Goal: Transaction & Acquisition: Book appointment/travel/reservation

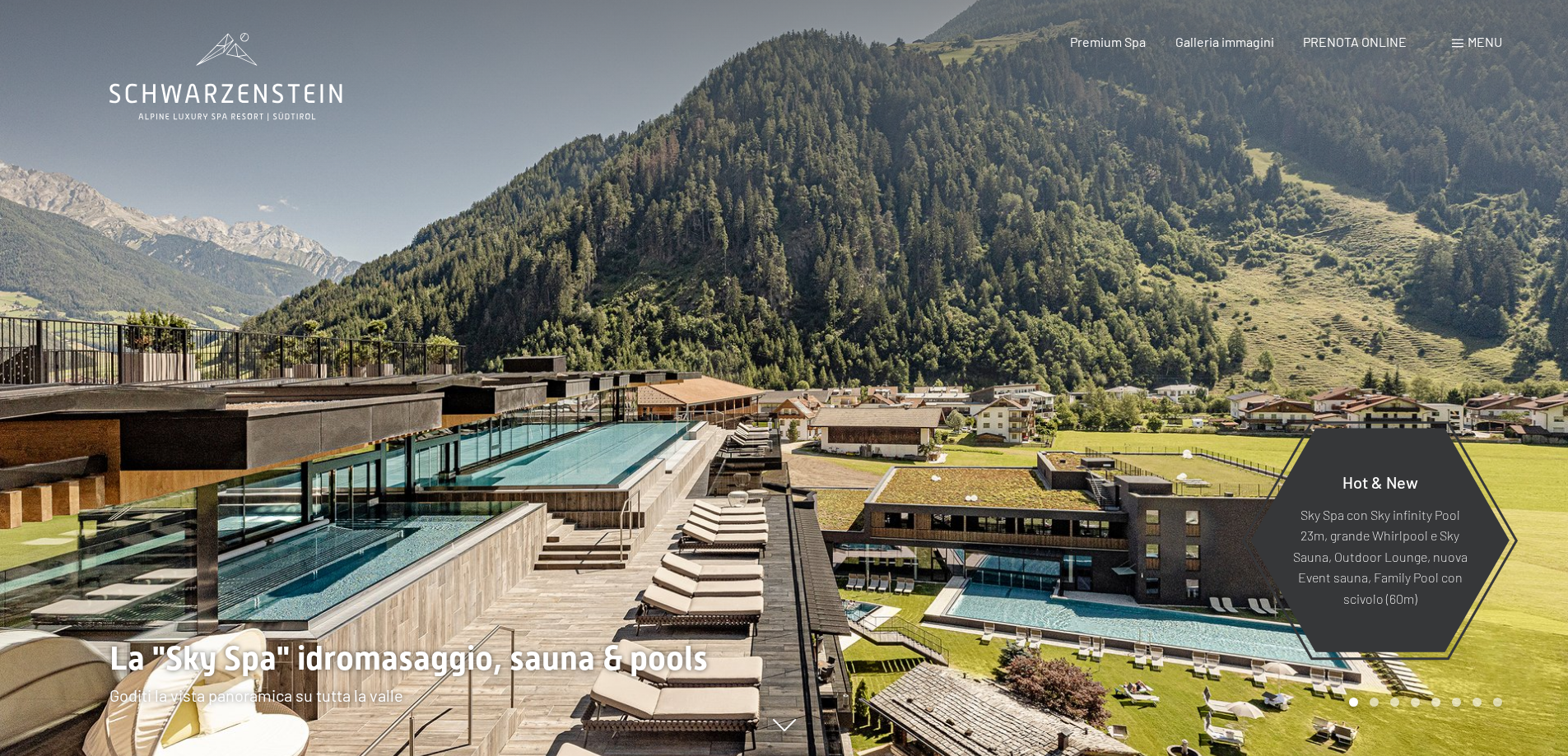
click at [1368, 42] on span "PRENOTA ONLINE" at bounding box center [1355, 41] width 104 height 15
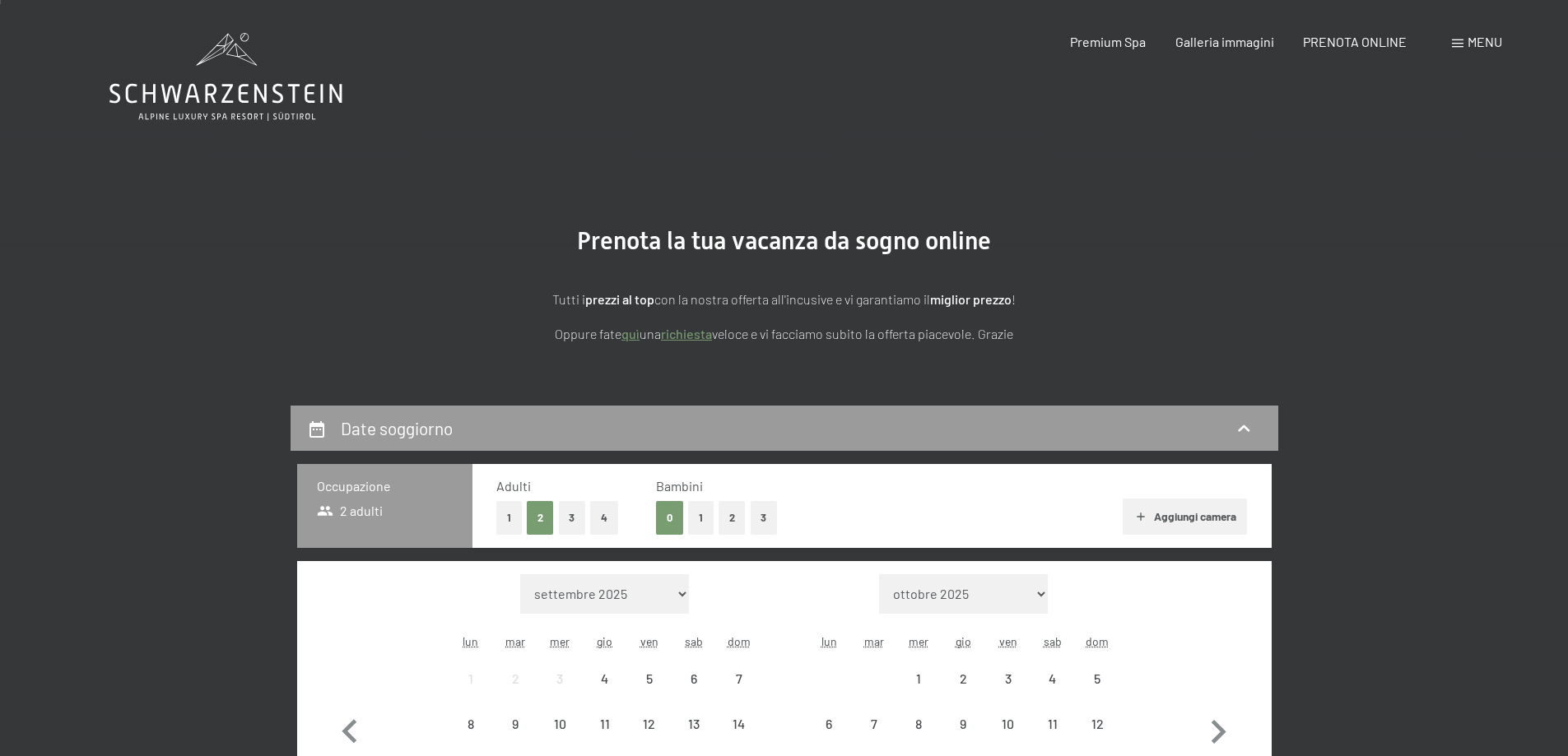
scroll to position [329, 0]
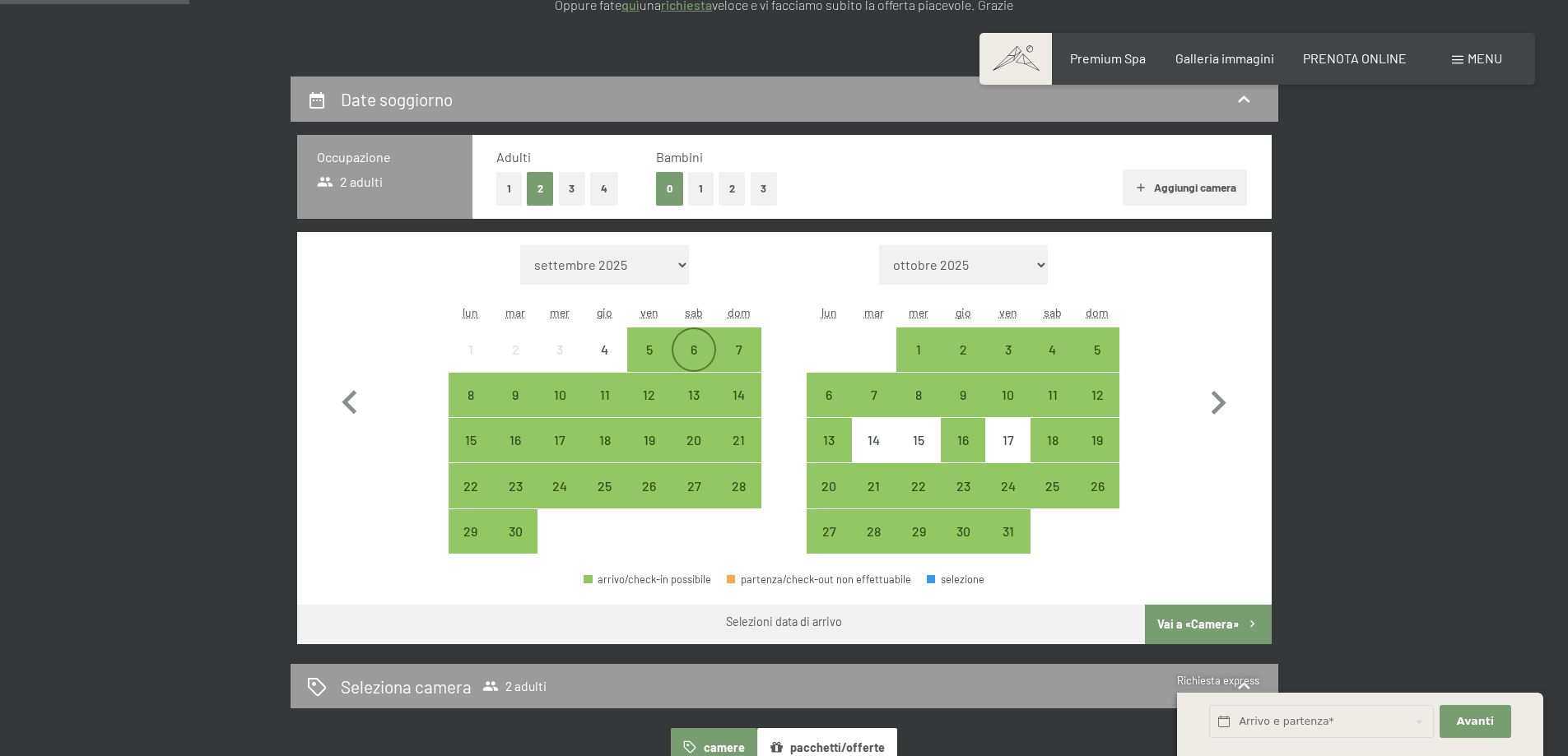
click at [691, 347] on div "6" at bounding box center [693, 363] width 41 height 41
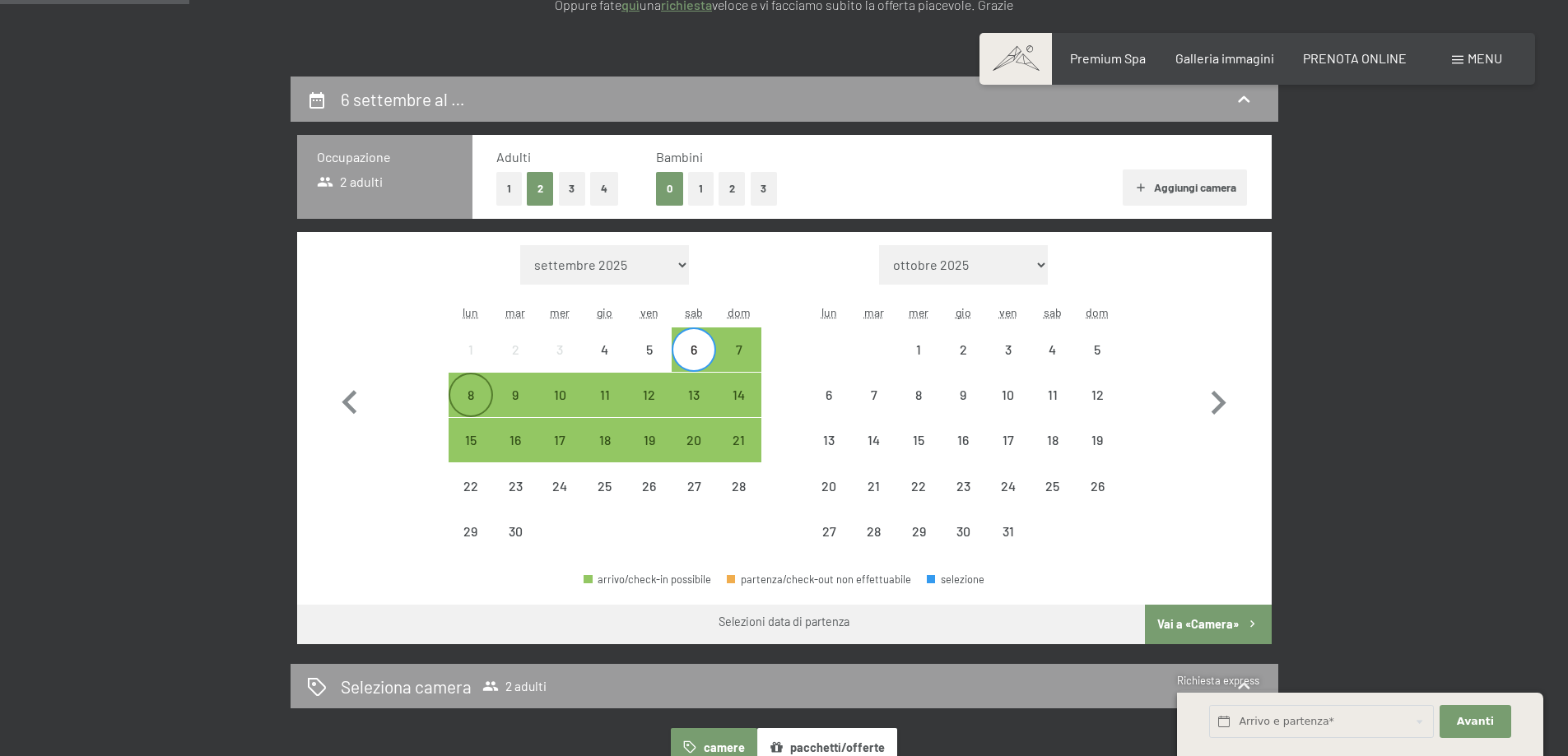
click at [461, 400] on div "8" at bounding box center [470, 408] width 41 height 41
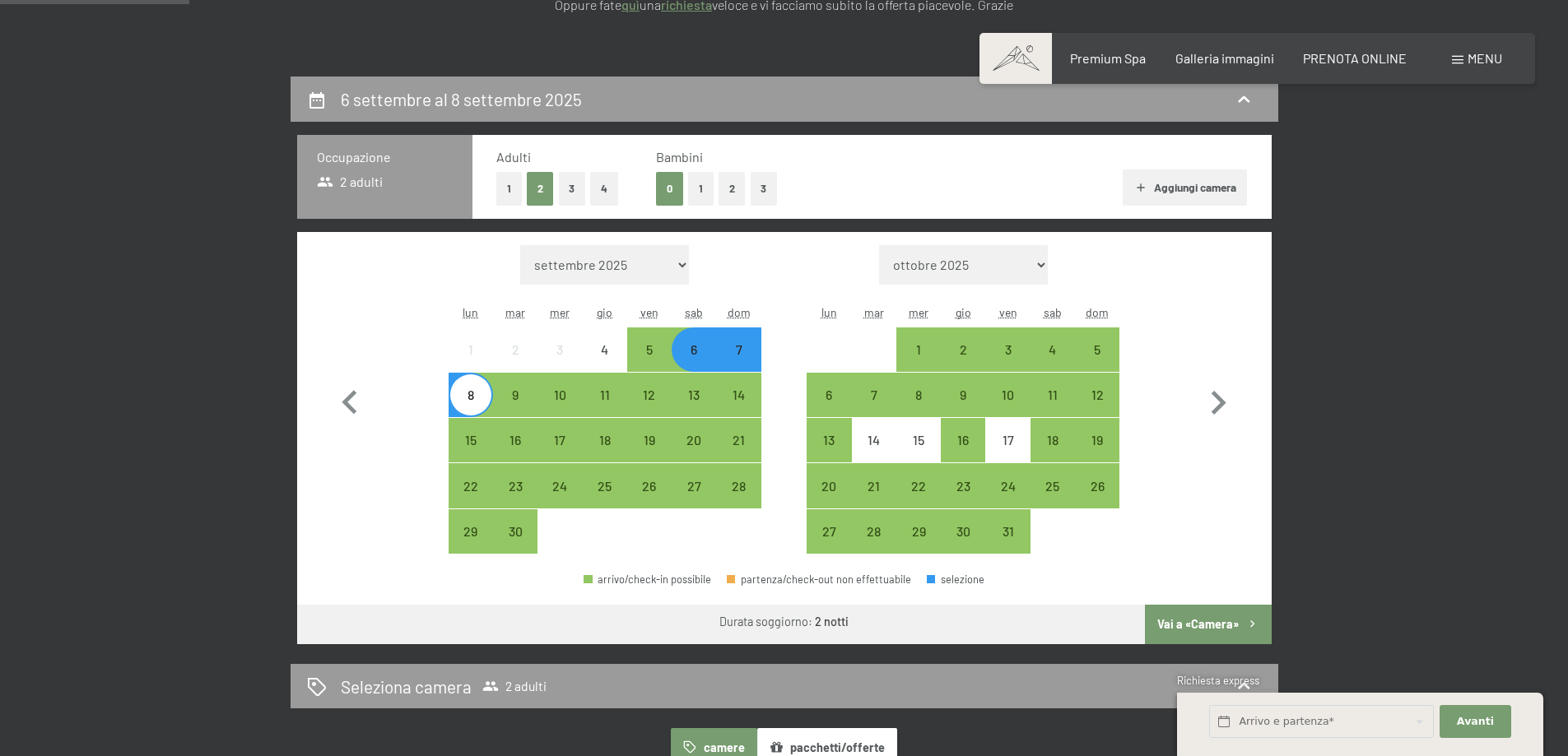
click at [1220, 622] on button "Vai a «Camera»" at bounding box center [1209, 624] width 126 height 39
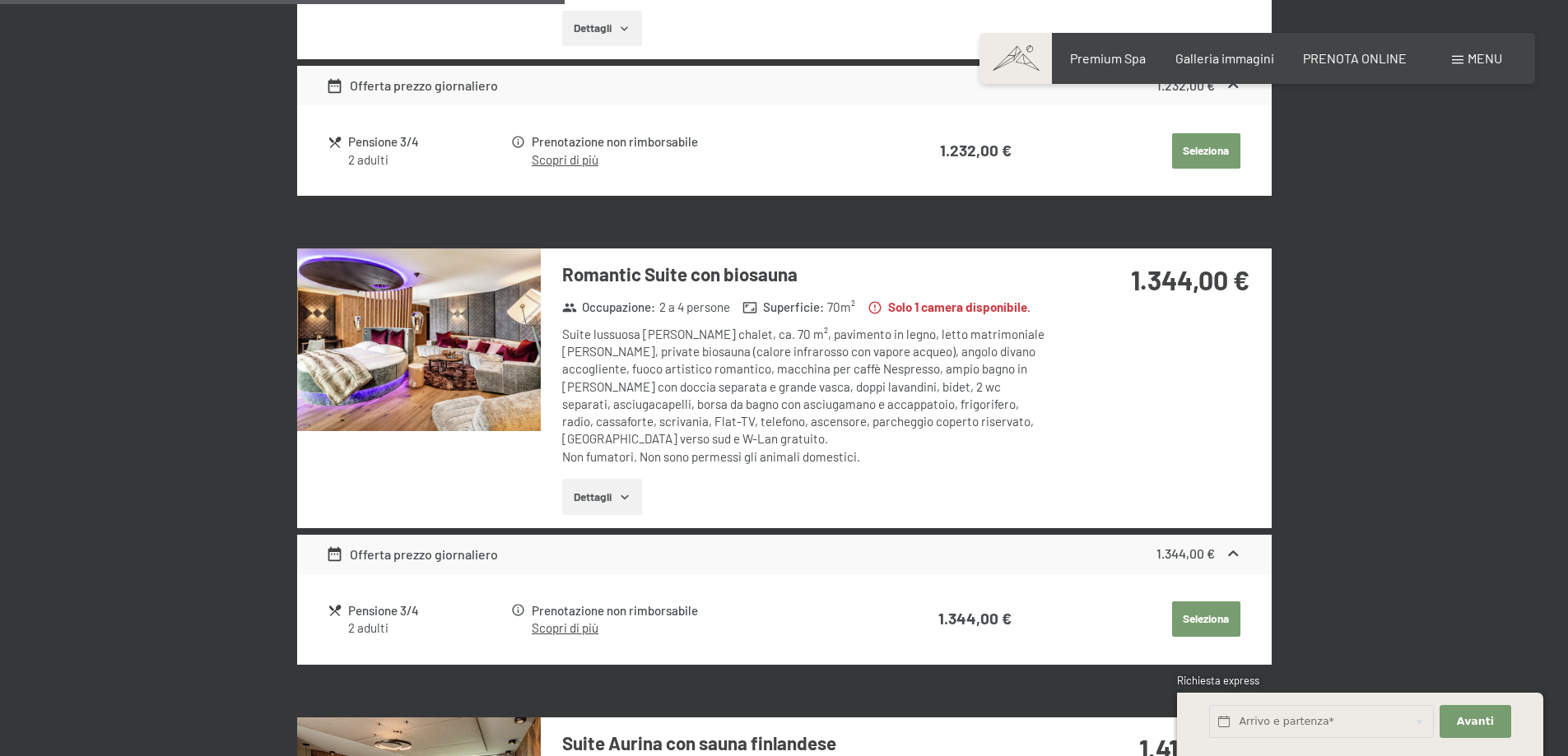
scroll to position [1640, 0]
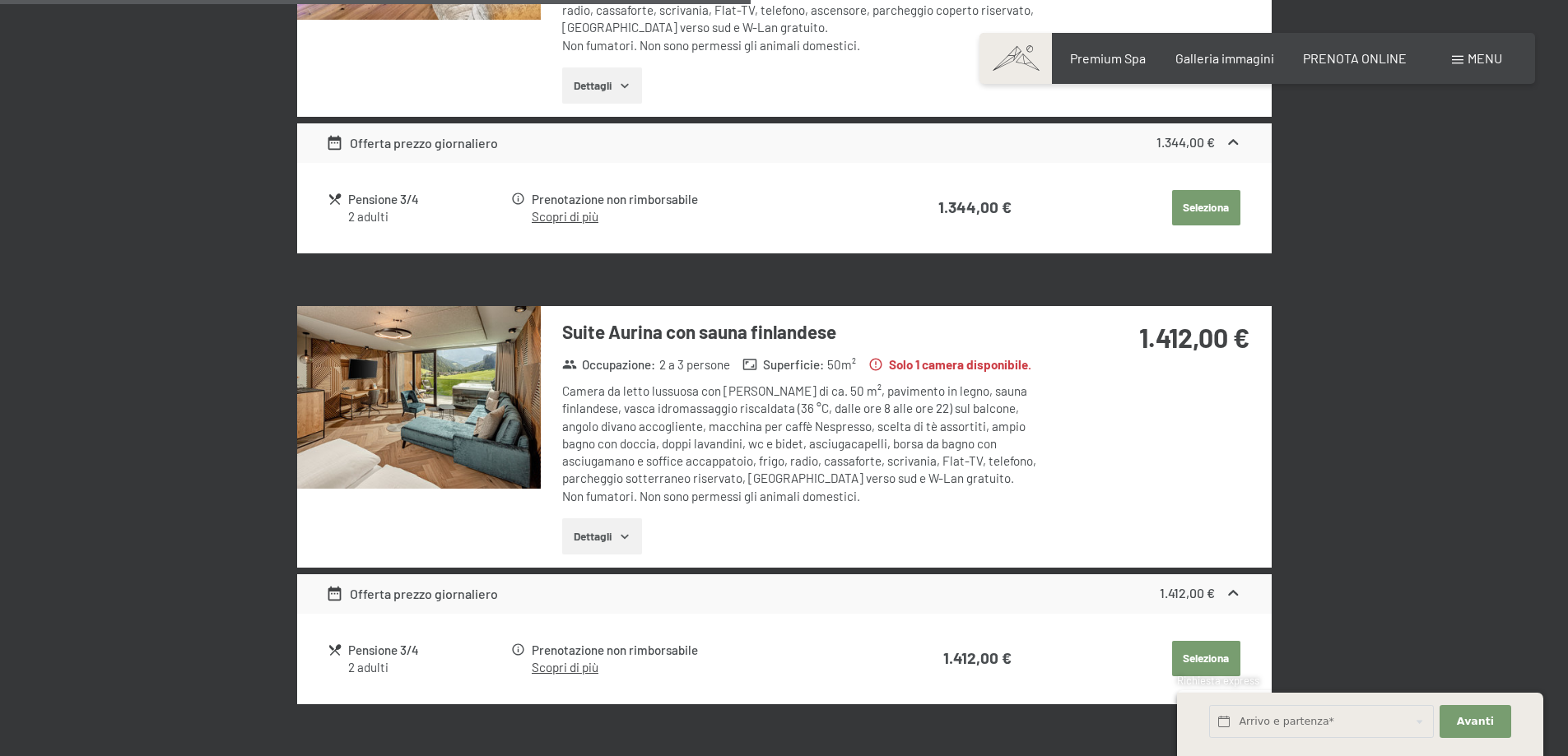
click at [630, 530] on icon "button" at bounding box center [625, 537] width 13 height 13
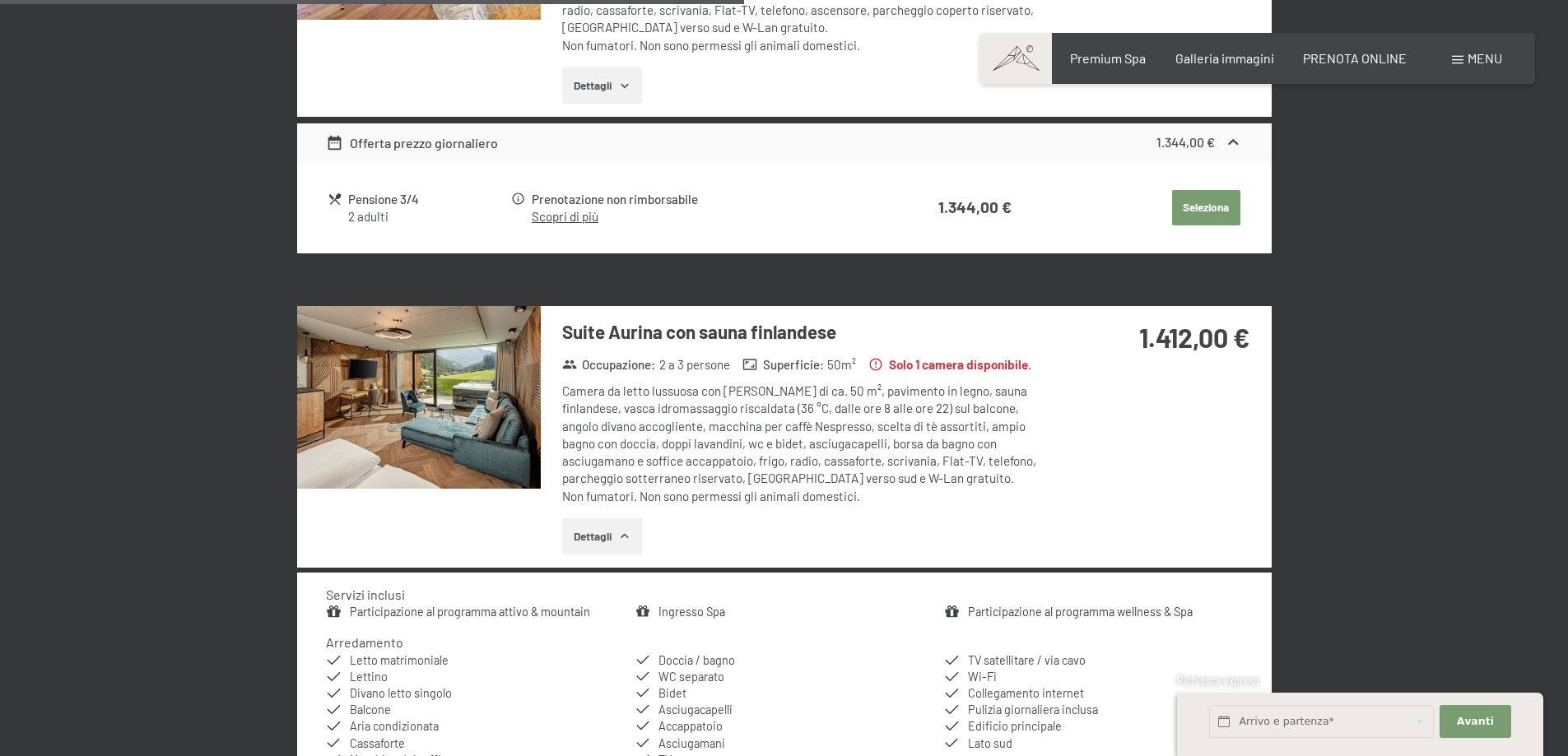
scroll to position [1888, 0]
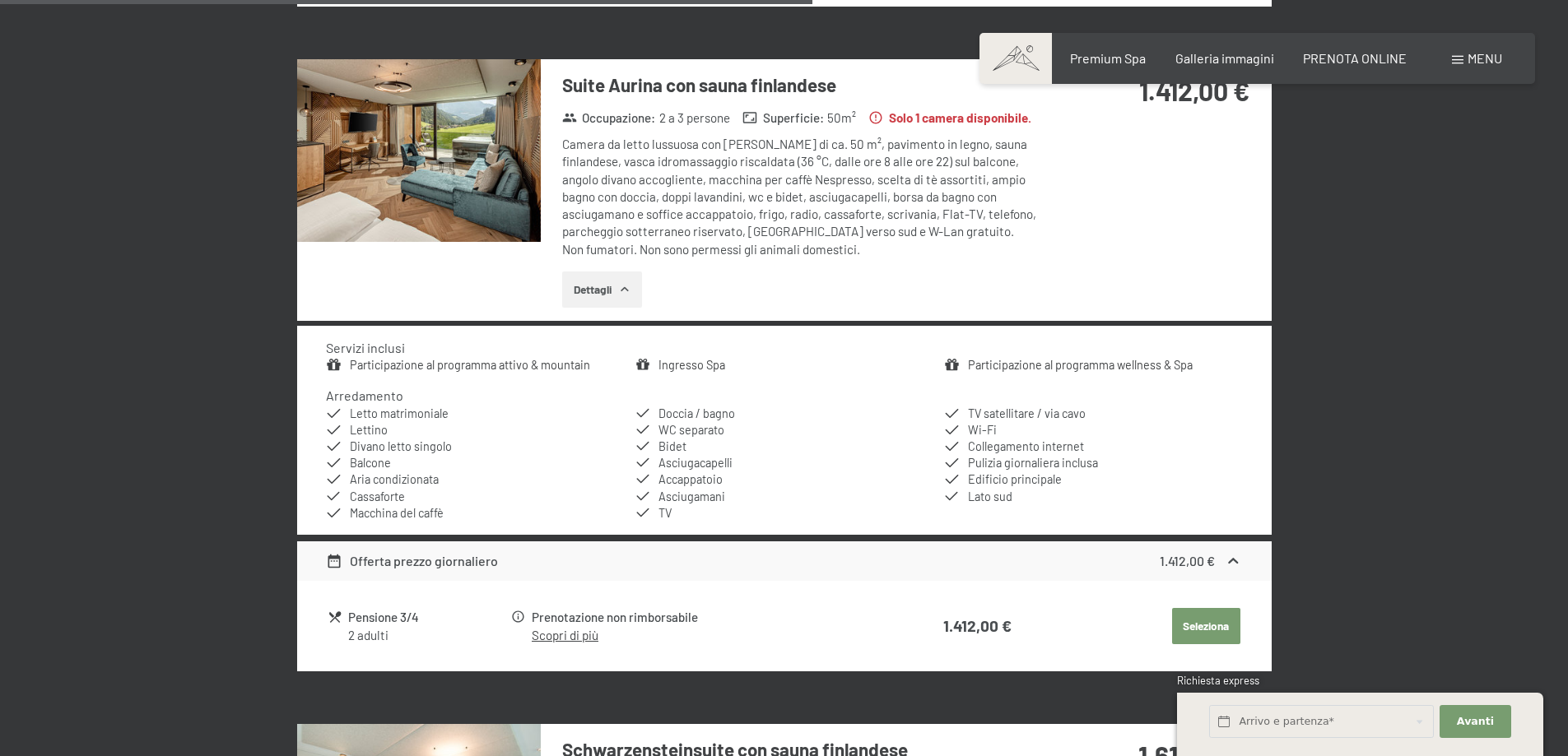
click at [1209, 608] on button "Seleziona" at bounding box center [1206, 626] width 68 height 36
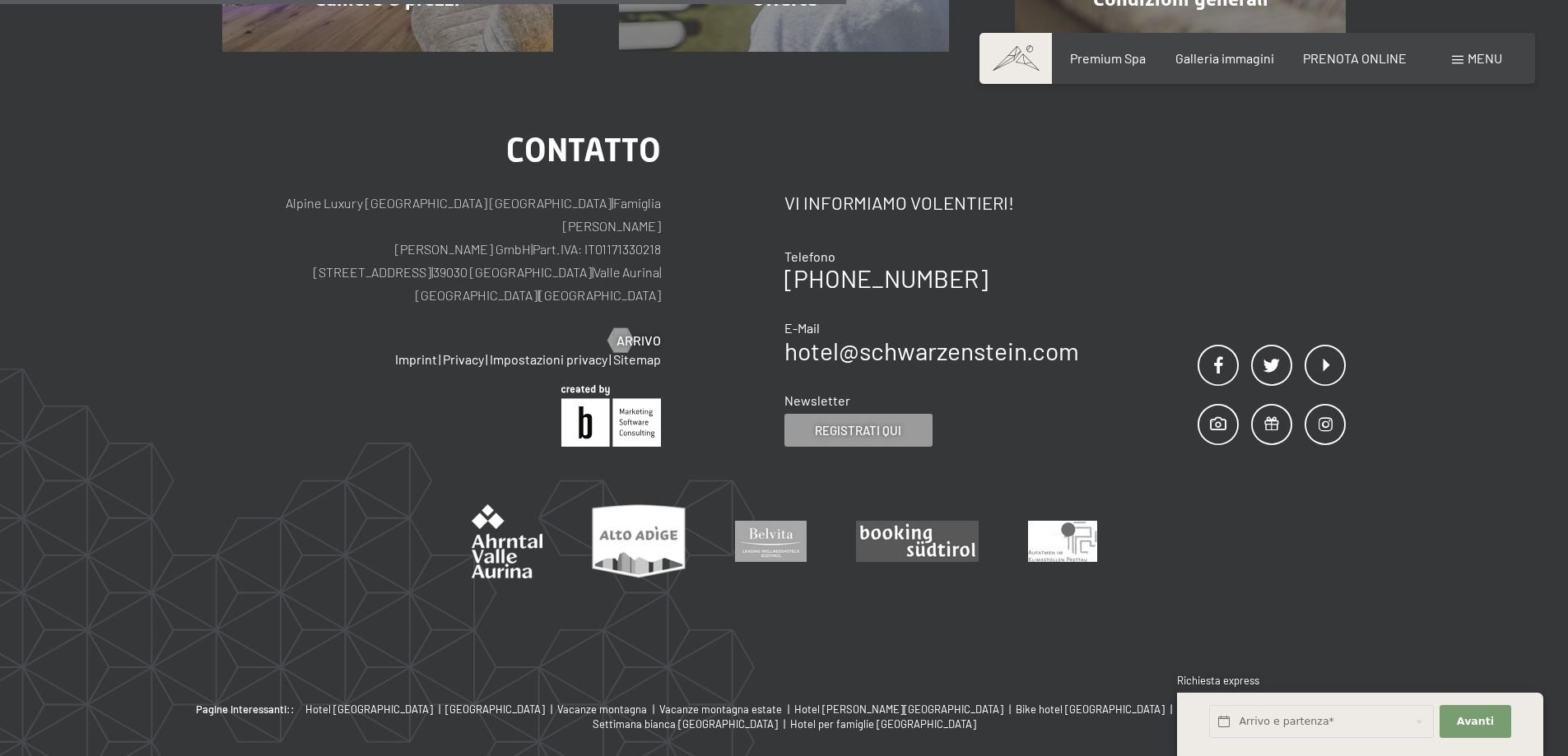
scroll to position [406, 0]
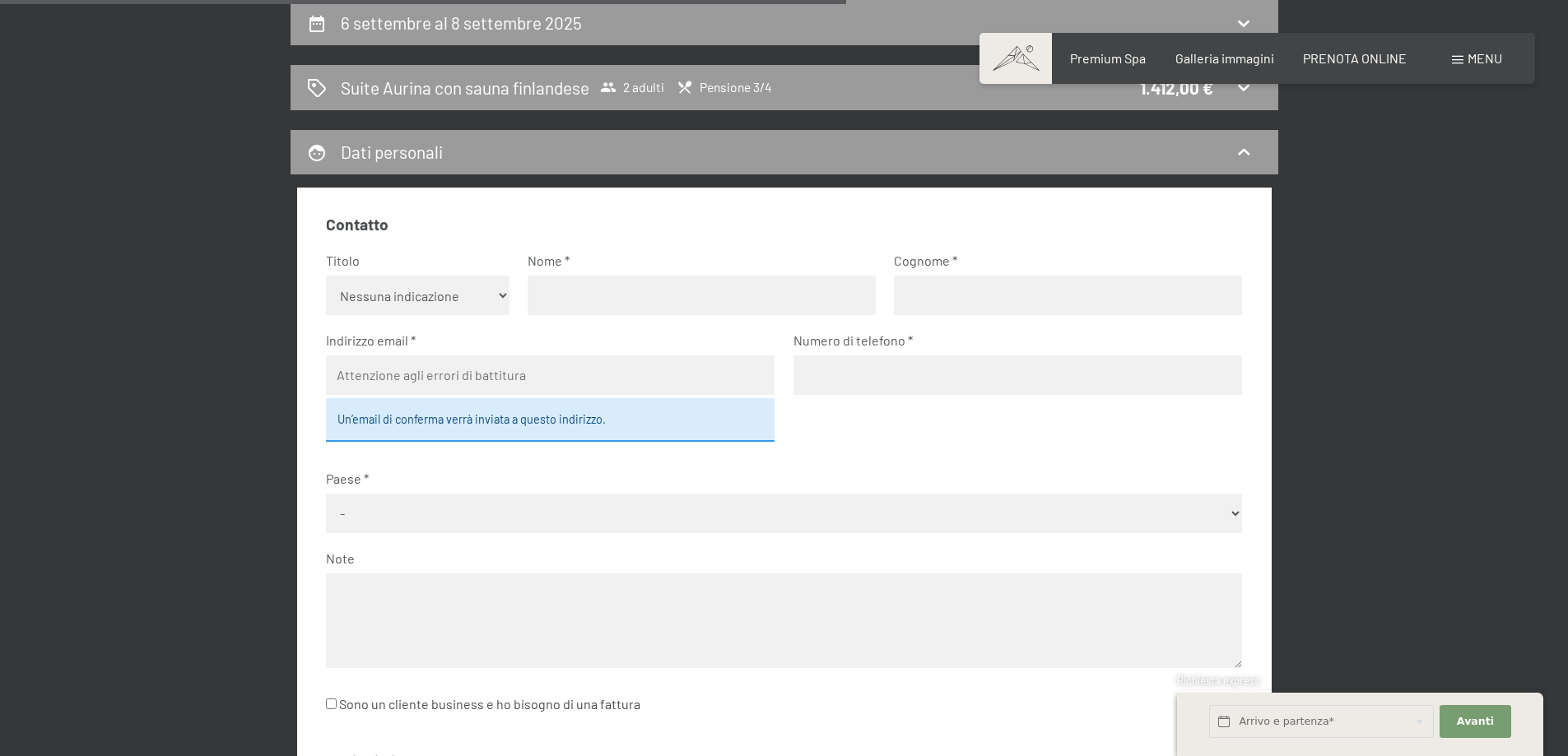
click at [458, 293] on select "Nessuna indicazione Sig.ra Sig." at bounding box center [418, 294] width 184 height 39
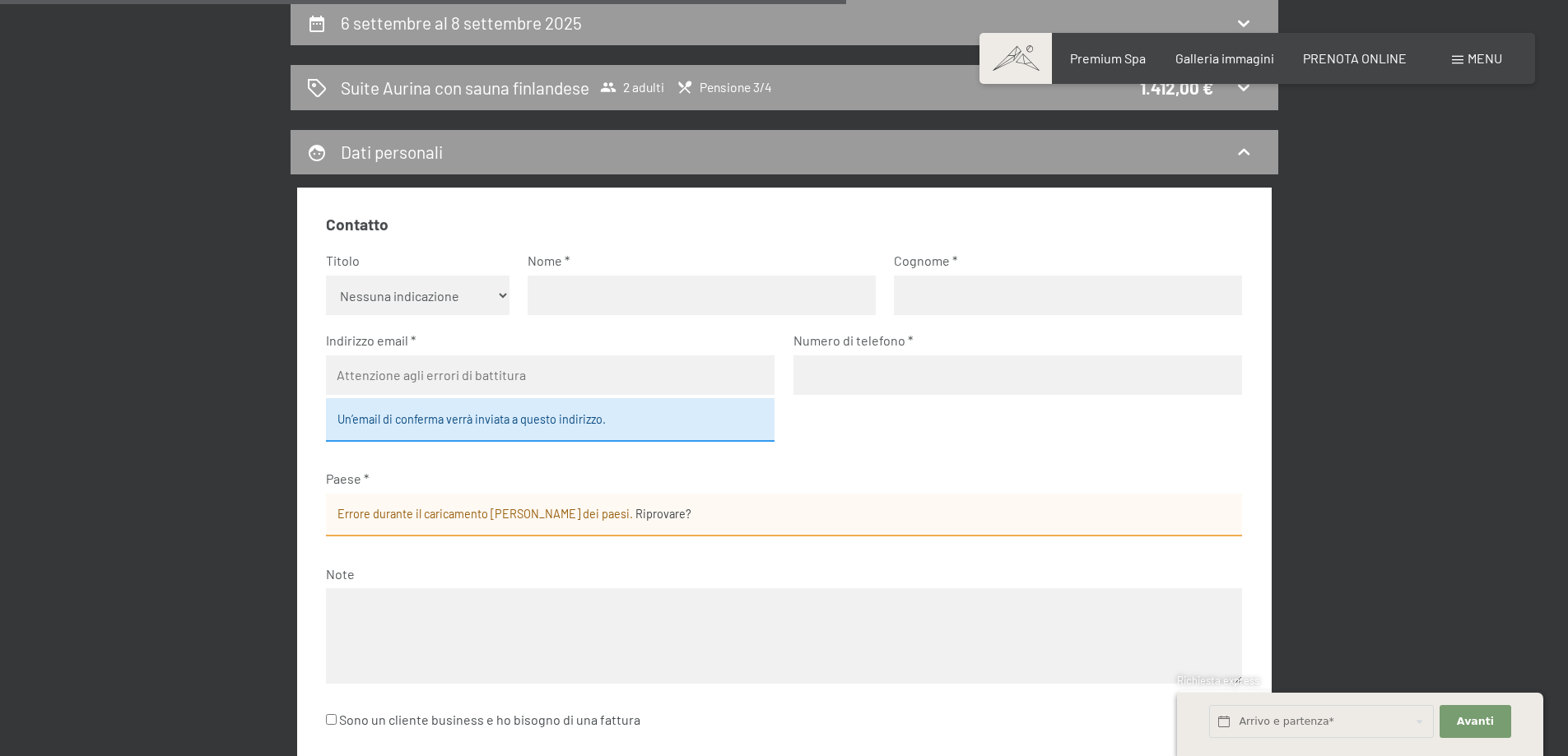
select select "f"
click at [326, 275] on select "Nessuna indicazione Sig.ra Sig." at bounding box center [418, 294] width 184 height 39
click at [560, 301] on input "text" at bounding box center [702, 294] width 348 height 39
type input "[PERSON_NAME]"
type input "MAZZOLIN"
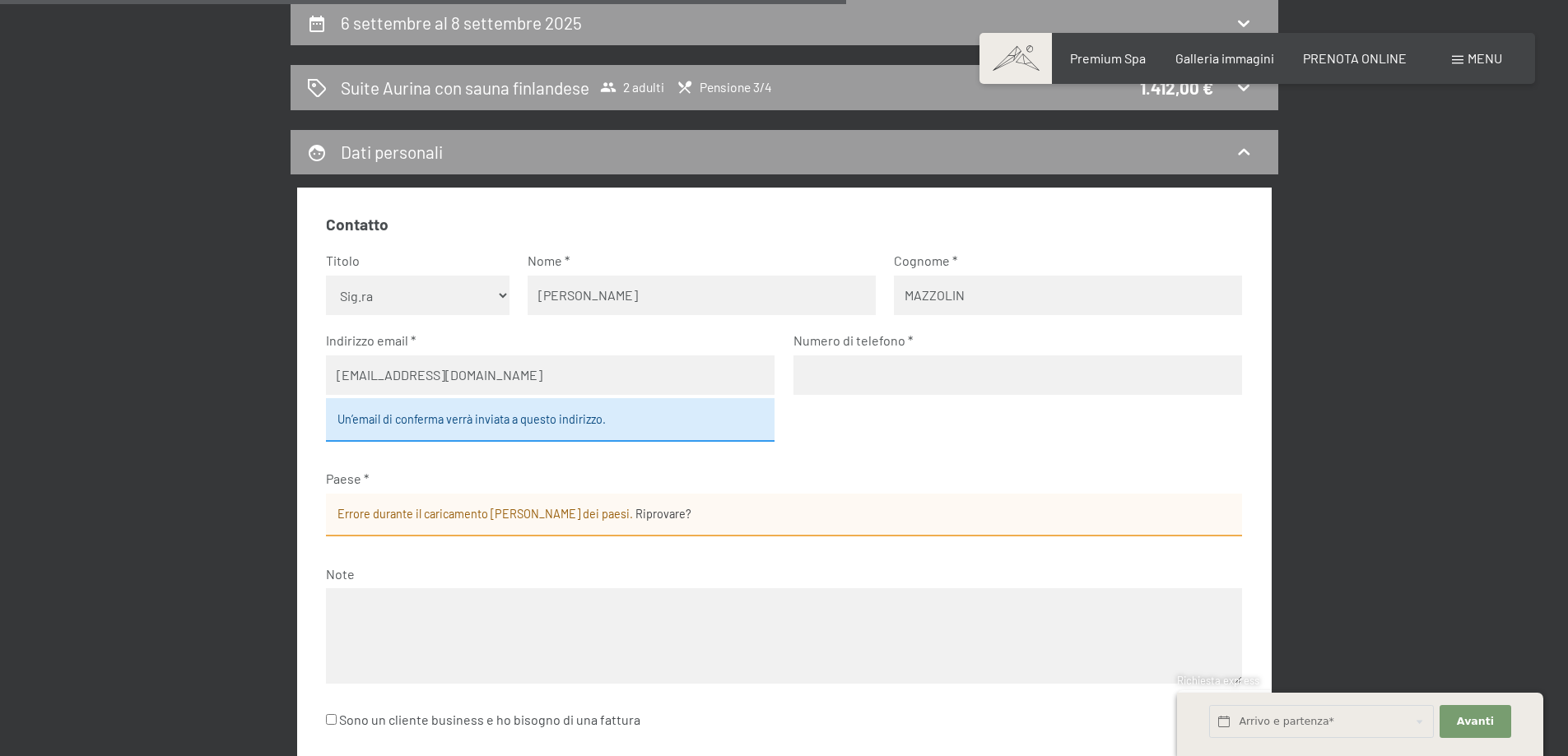
type input "[EMAIL_ADDRESS][DOMAIN_NAME]"
click at [892, 374] on input "tel" at bounding box center [1017, 375] width 448 height 39
type input "3388632228"
click at [765, 527] on div "Errore durante il caricamento [PERSON_NAME] dei paesi. Riprovare?" at bounding box center [784, 515] width 916 height 43
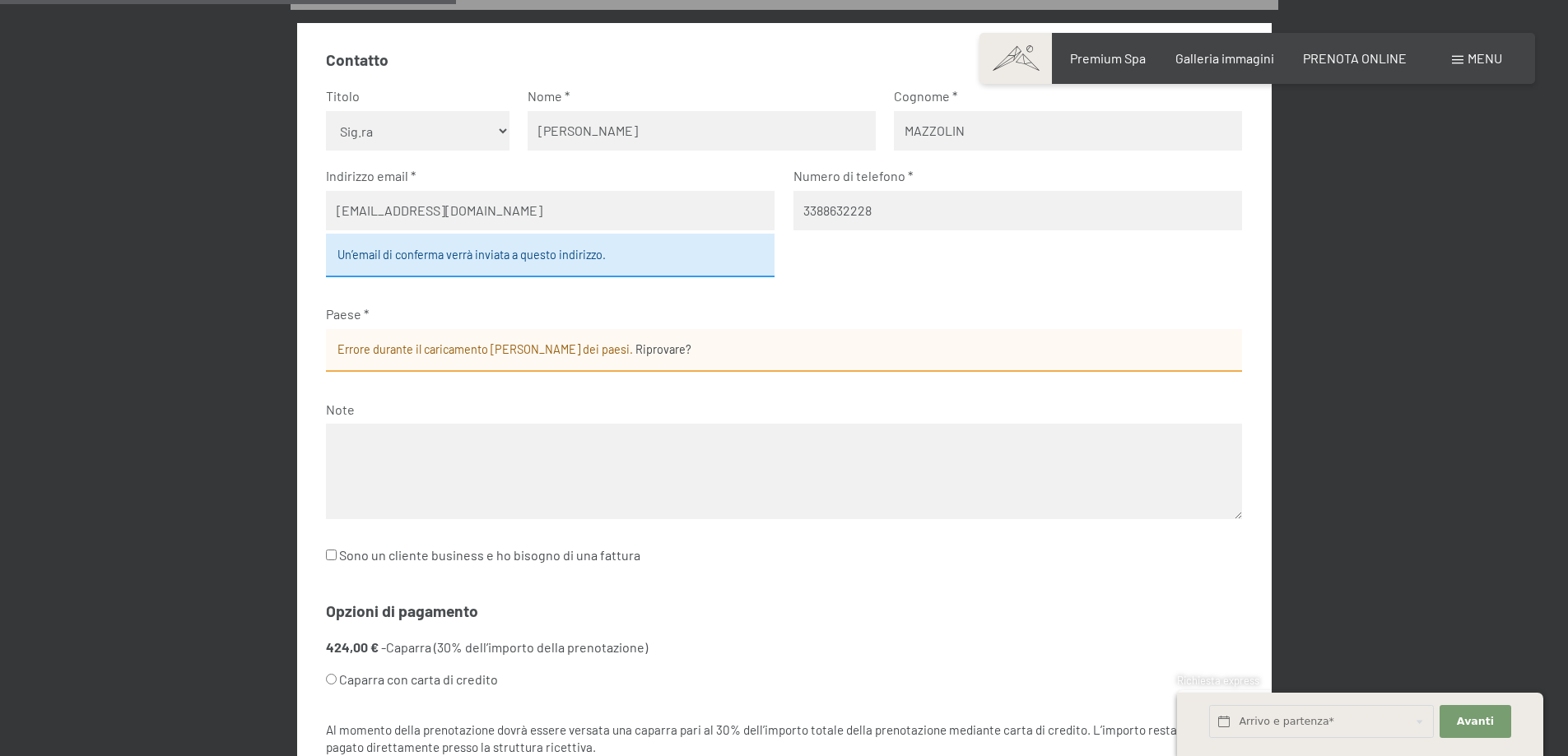
click at [531, 339] on div "Errore durante il caricamento [PERSON_NAME] dei paesi. Riprovare?" at bounding box center [784, 350] width 916 height 43
click at [366, 343] on div "Errore durante il caricamento [PERSON_NAME] dei paesi. Riprovare?" at bounding box center [784, 350] width 916 height 43
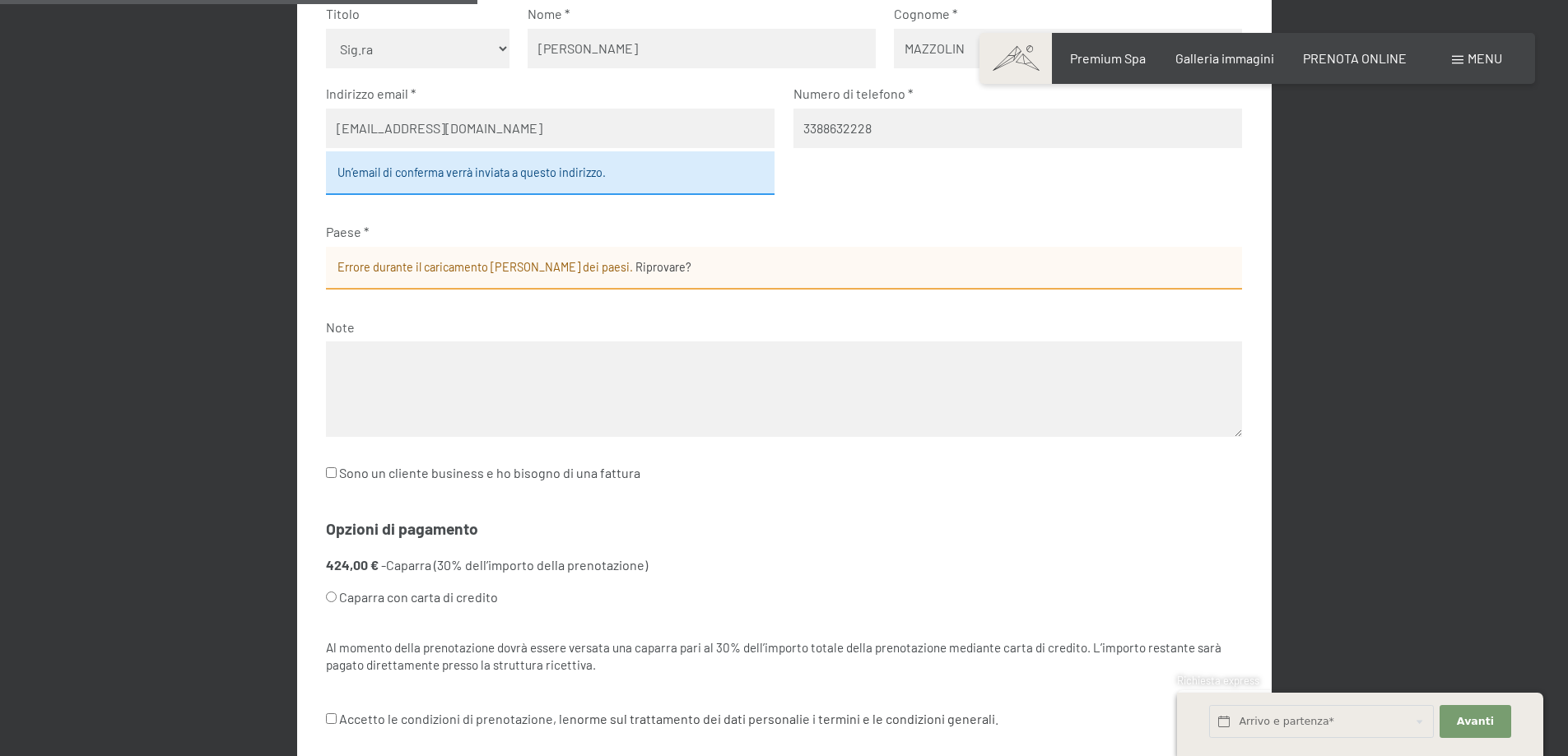
scroll to position [323, 0]
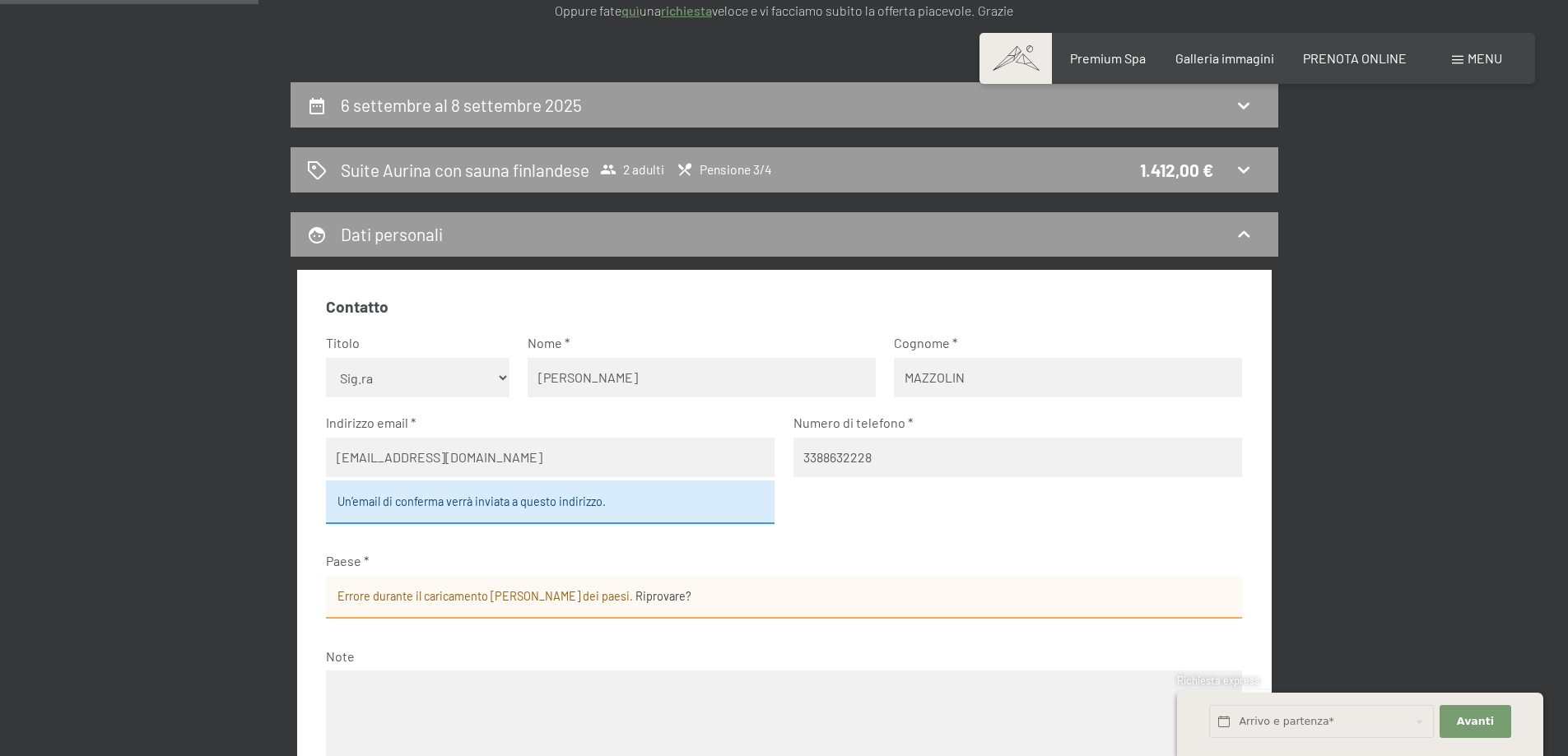
click at [501, 373] on select "Nessuna indicazione Sig.ra Sig." at bounding box center [418, 378] width 184 height 39
select select "m"
click at [326, 358] on select "Nessuna indicazione Sig.ra Sig." at bounding box center [418, 378] width 184 height 39
click at [570, 380] on input "[PERSON_NAME]" at bounding box center [702, 378] width 348 height 39
type input "A"
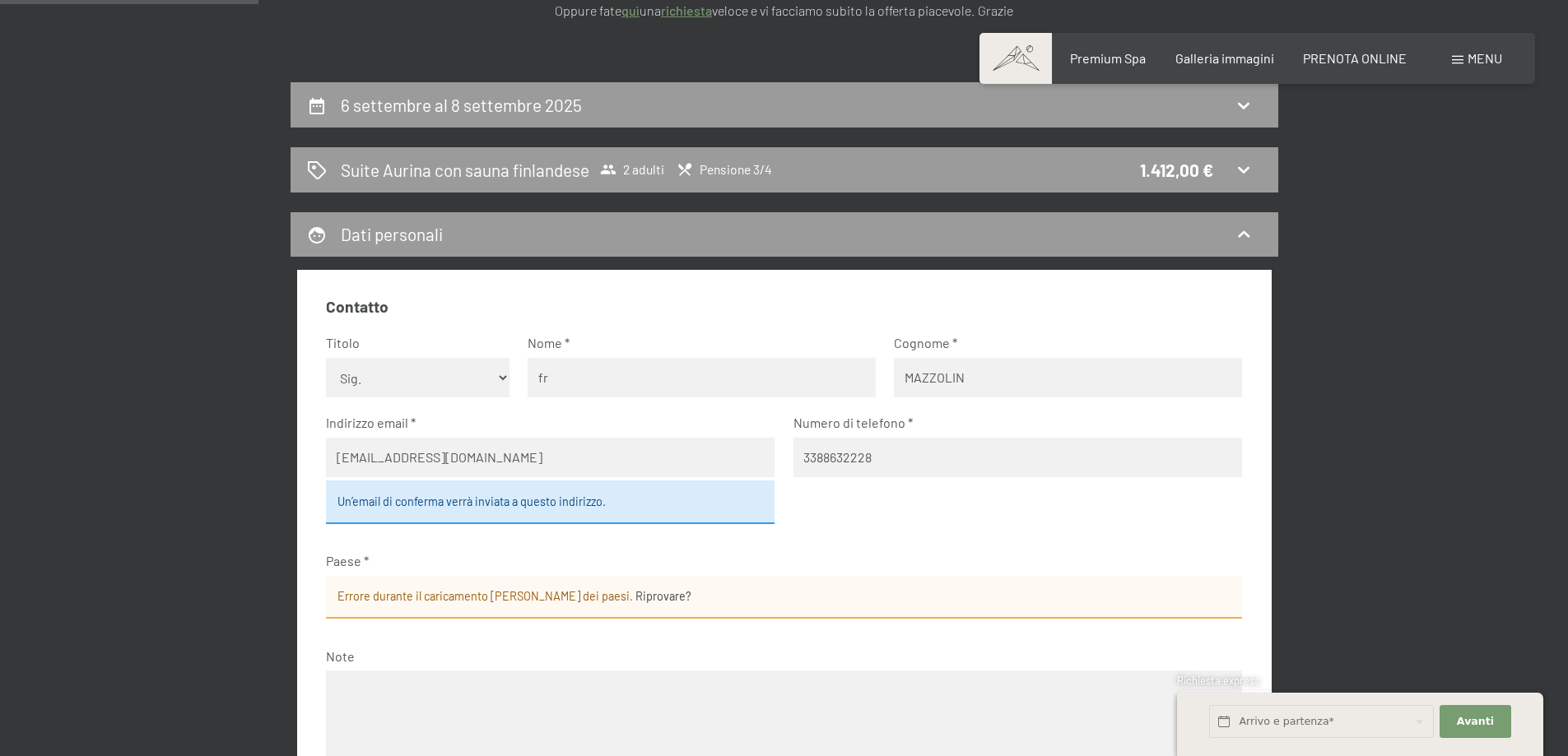
type input "f"
type input "[PERSON_NAME]"
type input "BOMBARDA"
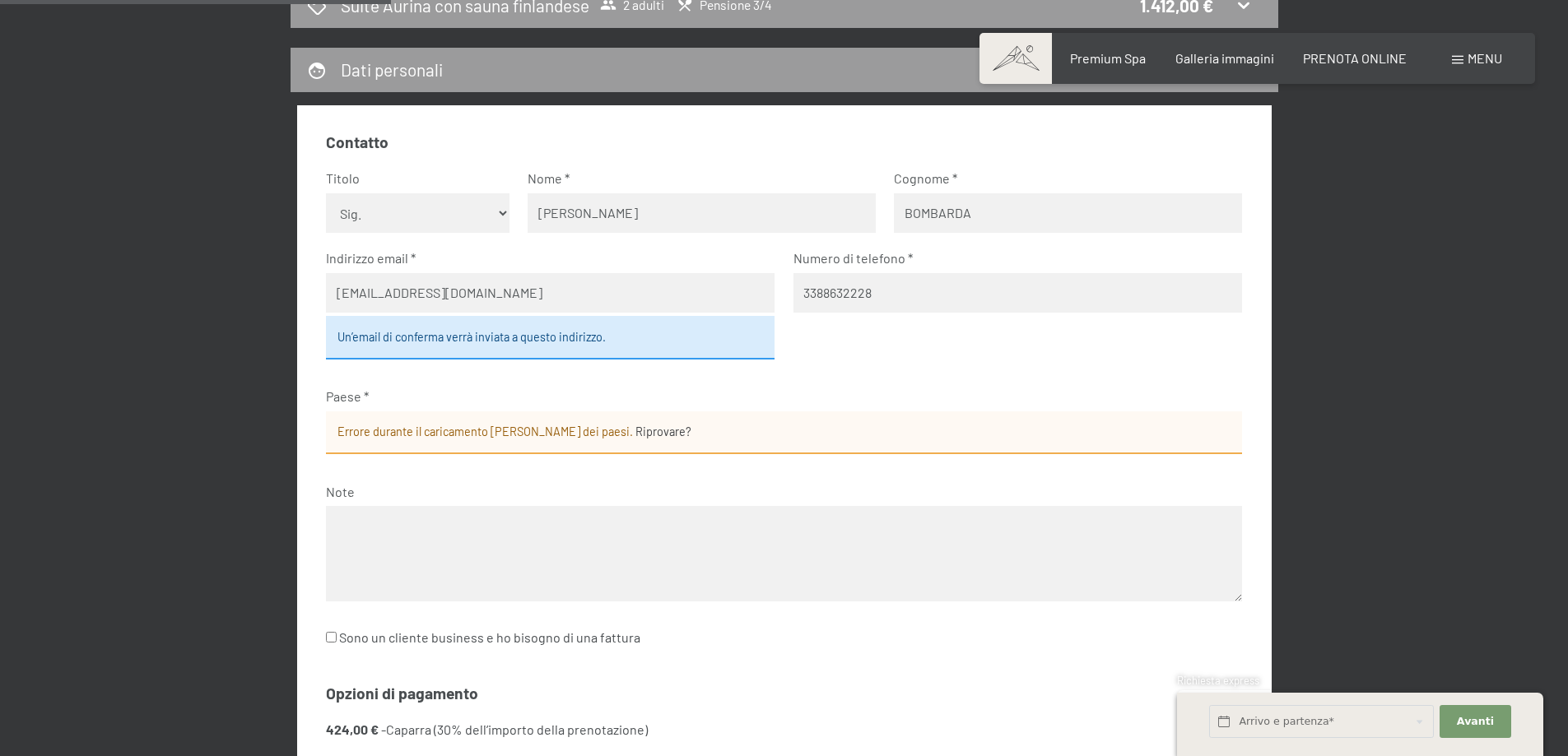
scroll to position [653, 0]
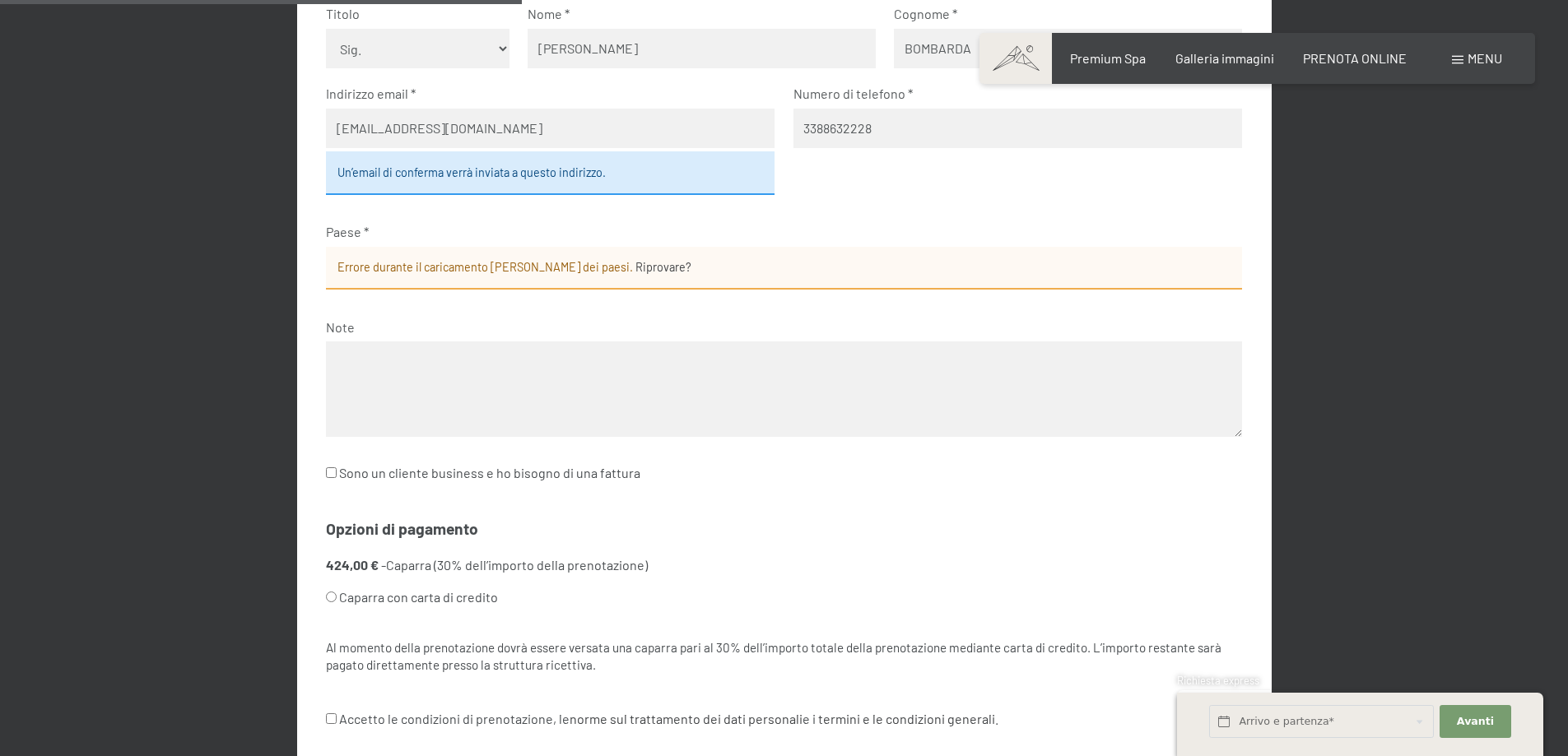
click at [334, 474] on input "Sono un cliente business e ho bisogno di una fattura" at bounding box center [331, 472] width 11 height 11
checkbox input "true"
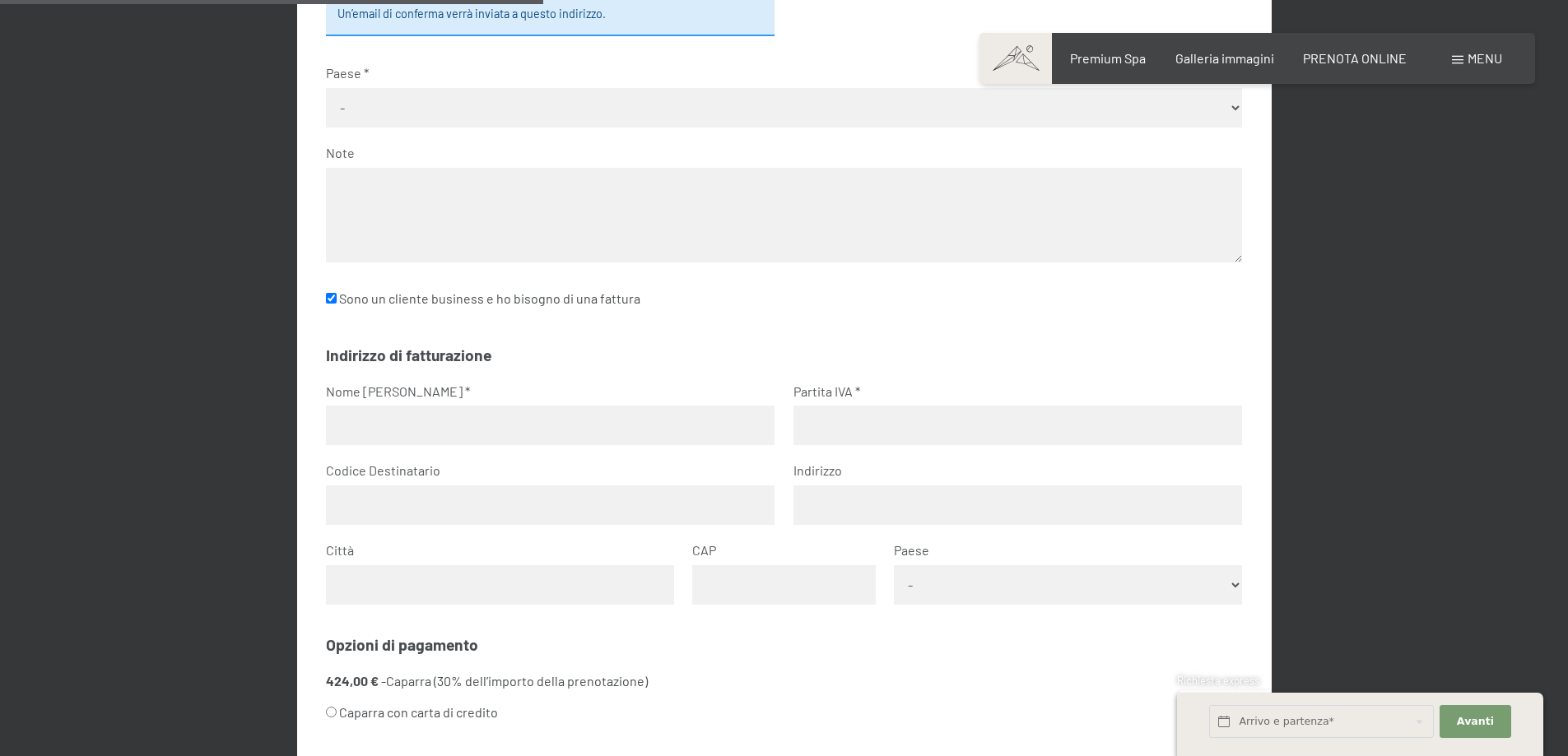
scroll to position [817, 0]
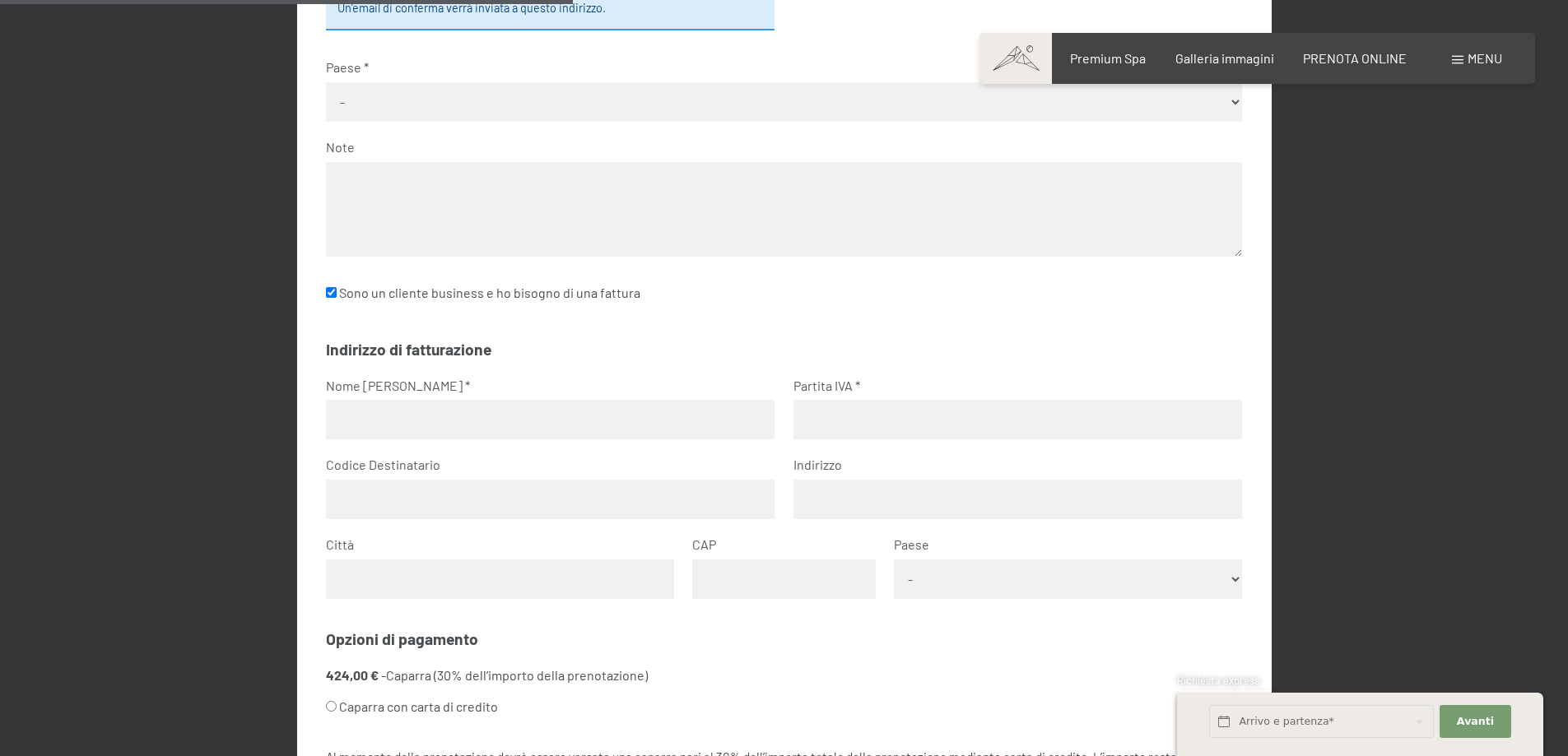
click at [396, 422] on input "text" at bounding box center [550, 420] width 448 height 39
type input "BOMBARDA FRANCESCO"
click at [360, 514] on input "text" at bounding box center [550, 499] width 448 height 39
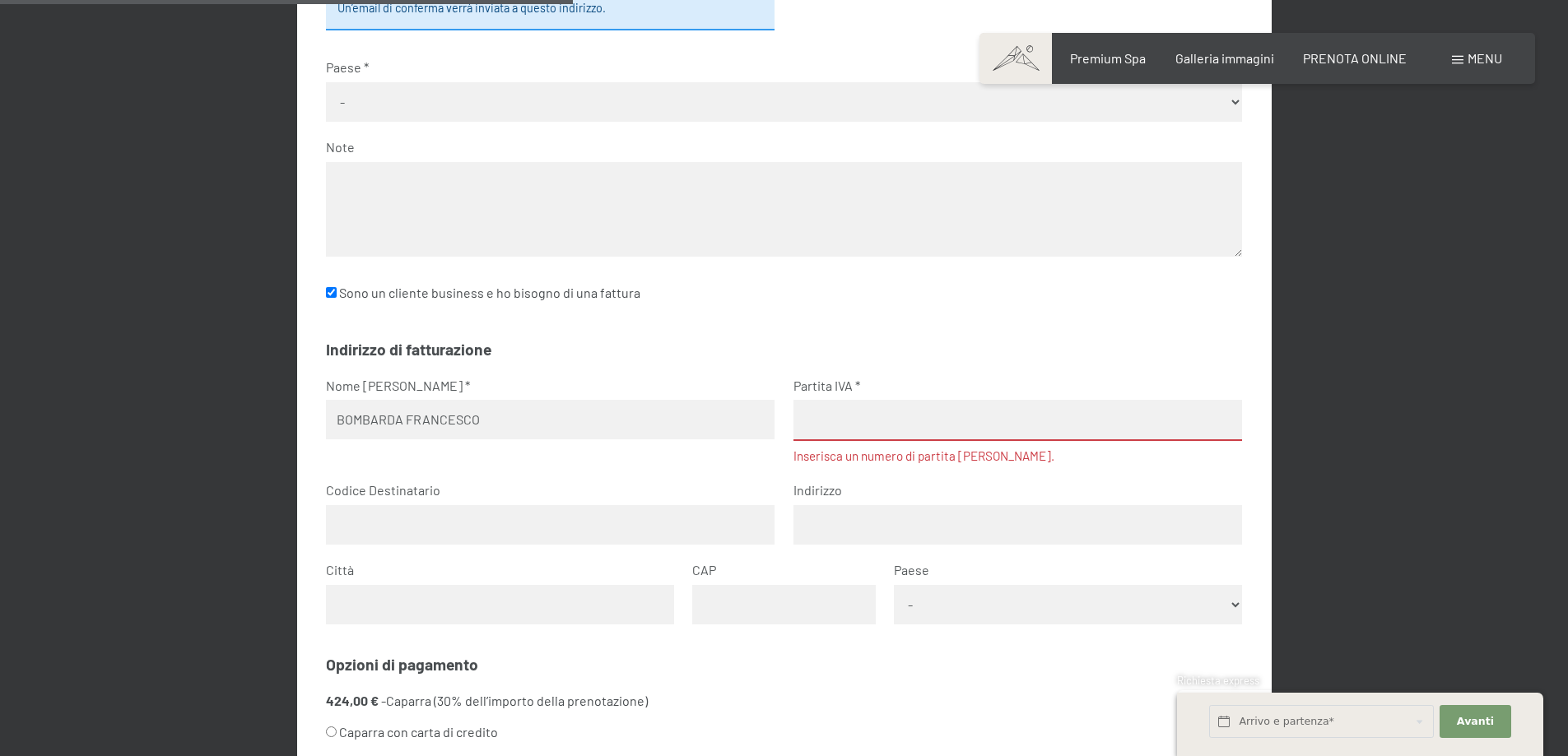
click at [819, 519] on input "text" at bounding box center [1017, 525] width 448 height 39
type input "[STREET_ADDRESS][PERSON_NAME]"
type input "MARTELLAGO"
type input "30030"
click at [1185, 612] on select "- [GEOGRAPHIC_DATA] [GEOGRAPHIC_DATA] [GEOGRAPHIC_DATA] [GEOGRAPHIC_DATA] [GEOG…" at bounding box center [1068, 604] width 348 height 39
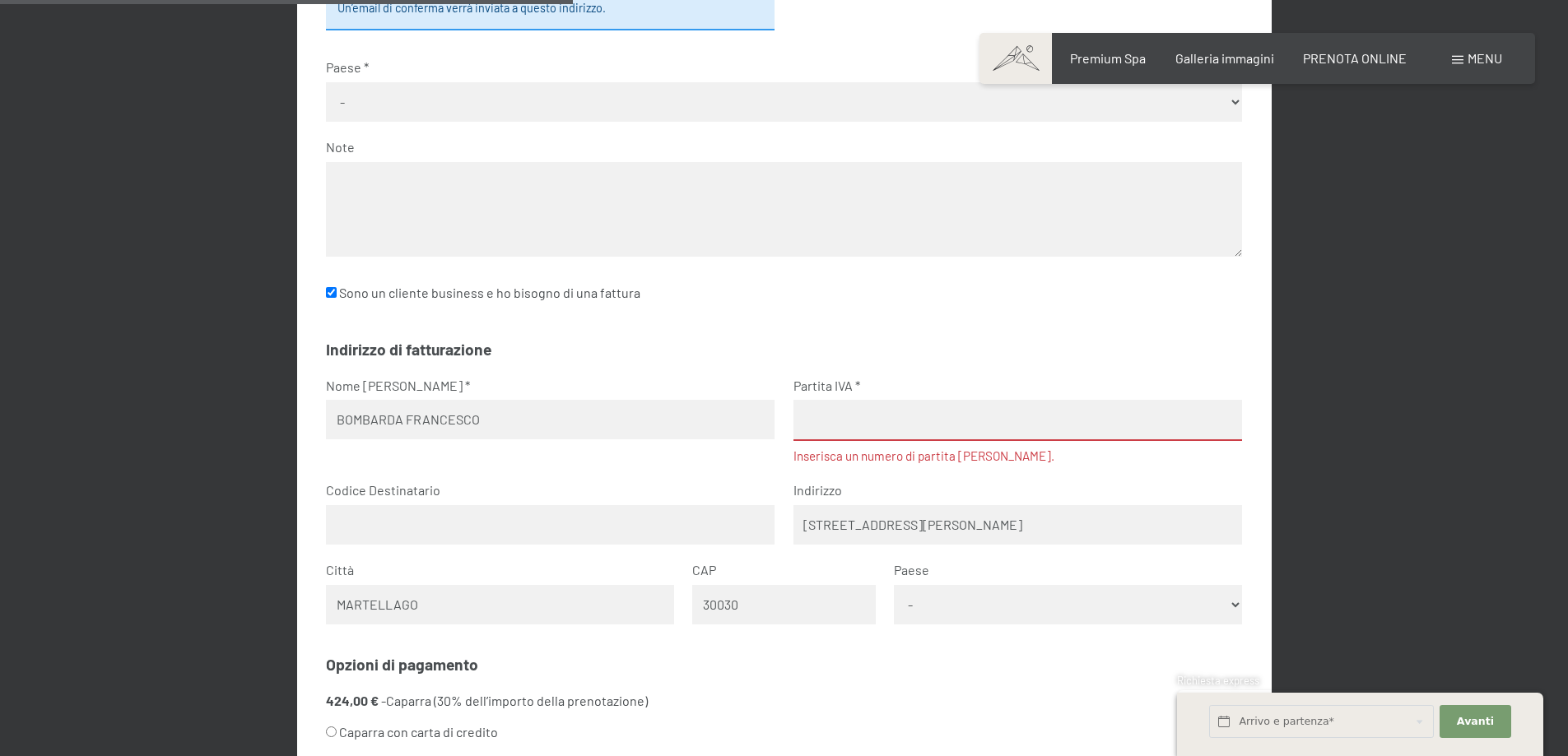
select select "ITA"
click at [894, 585] on select "- [GEOGRAPHIC_DATA] [GEOGRAPHIC_DATA] [GEOGRAPHIC_DATA] [GEOGRAPHIC_DATA] [GEOG…" at bounding box center [1068, 604] width 348 height 39
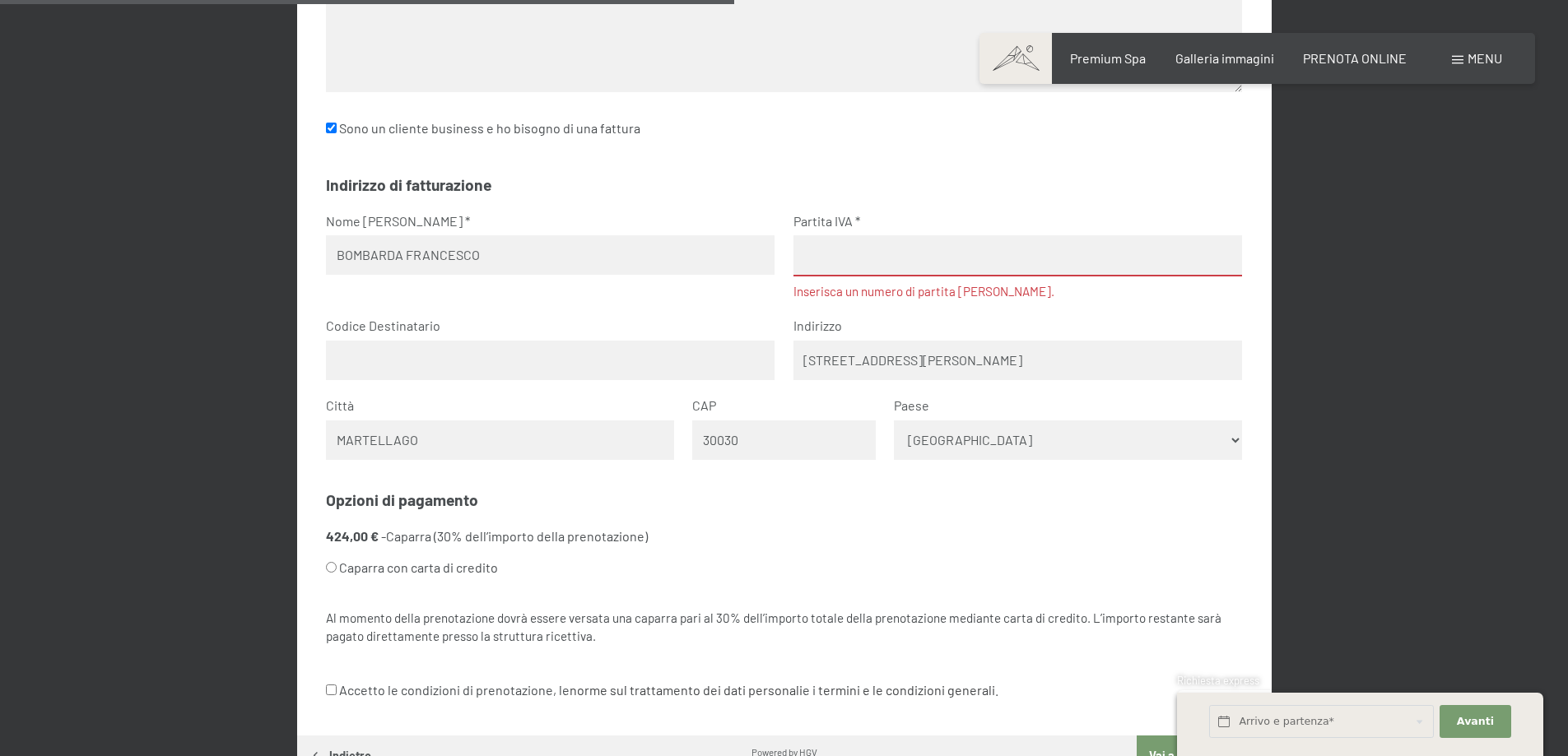
scroll to position [1064, 0]
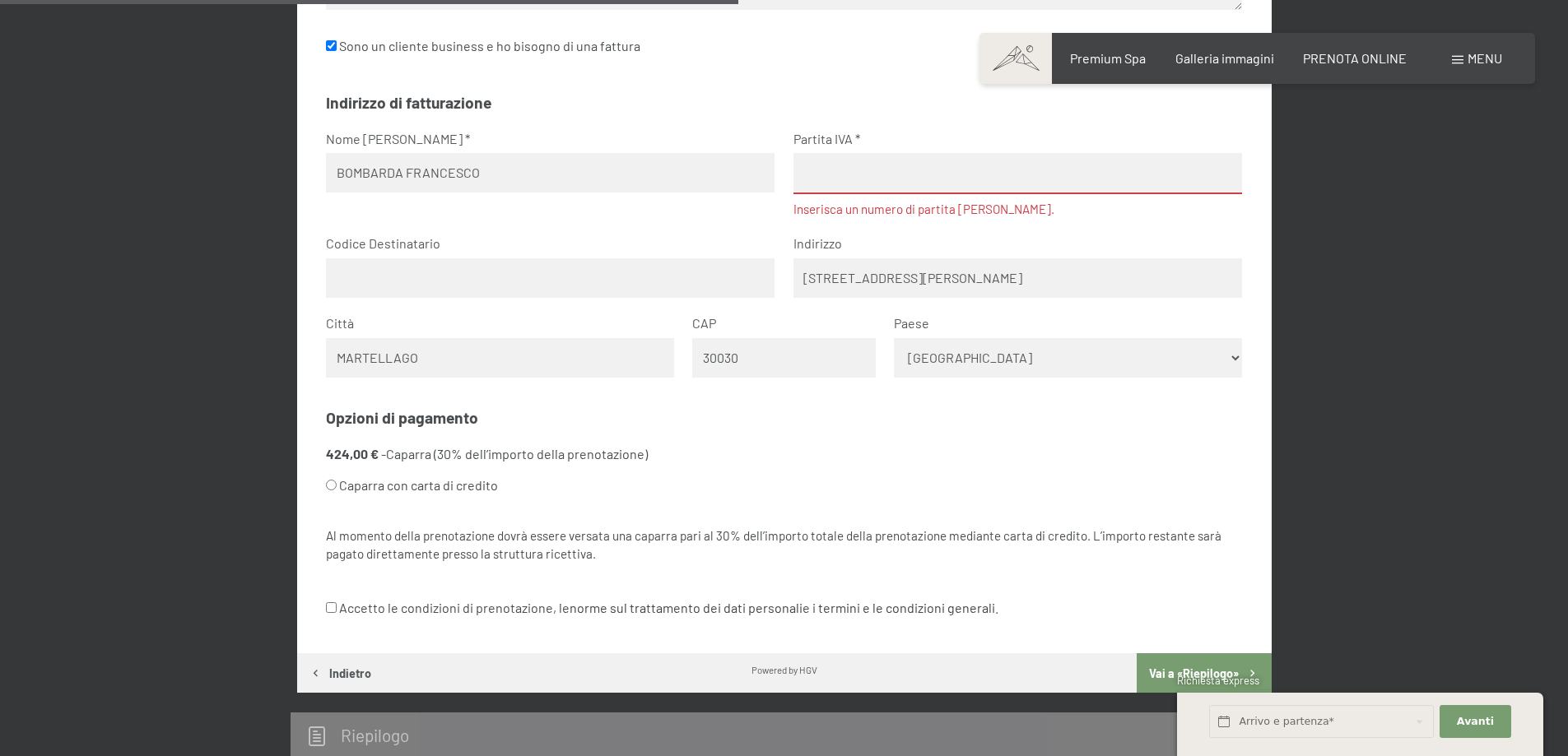
click at [335, 483] on input "Caparra con carta di credito" at bounding box center [331, 485] width 11 height 11
radio input "true"
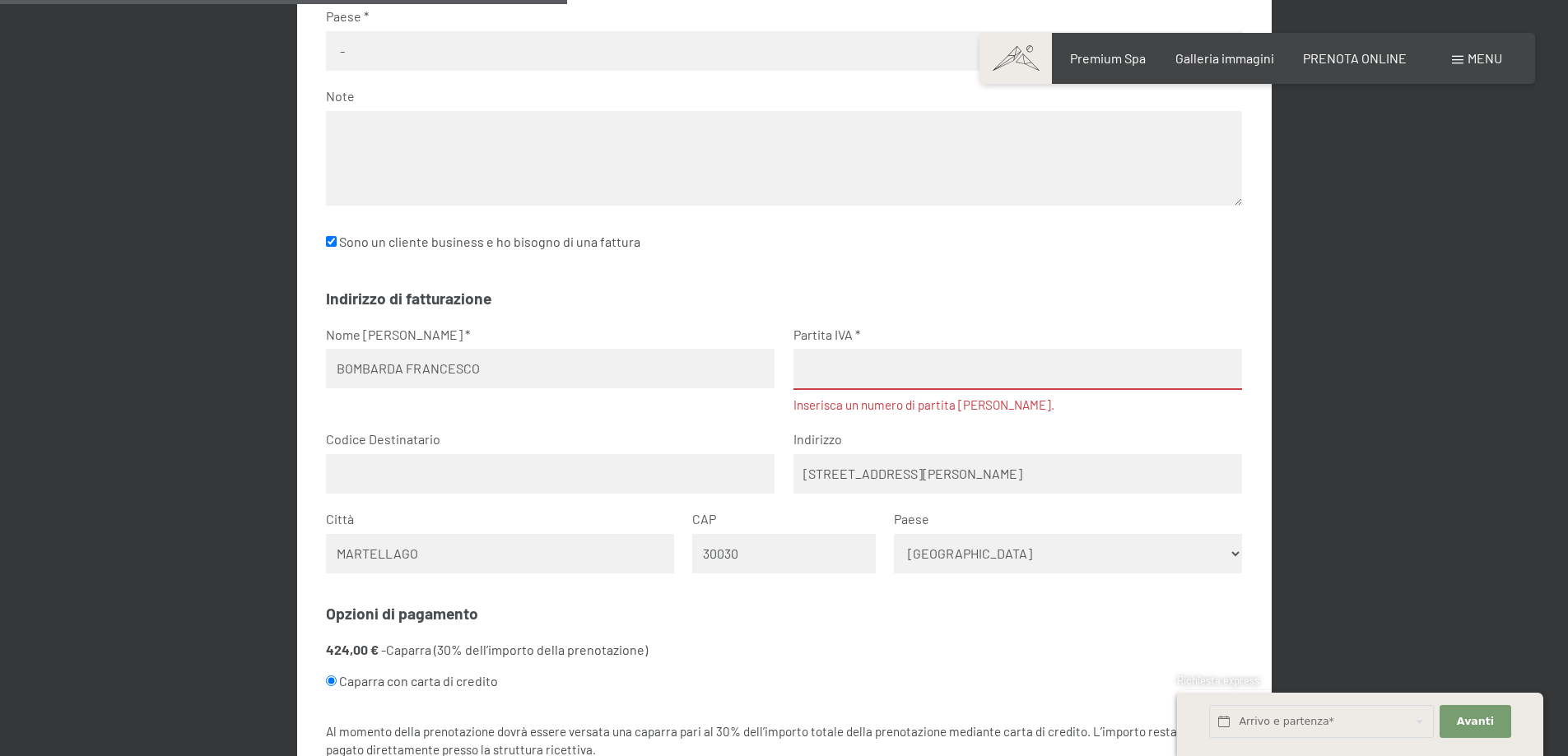
scroll to position [735, 0]
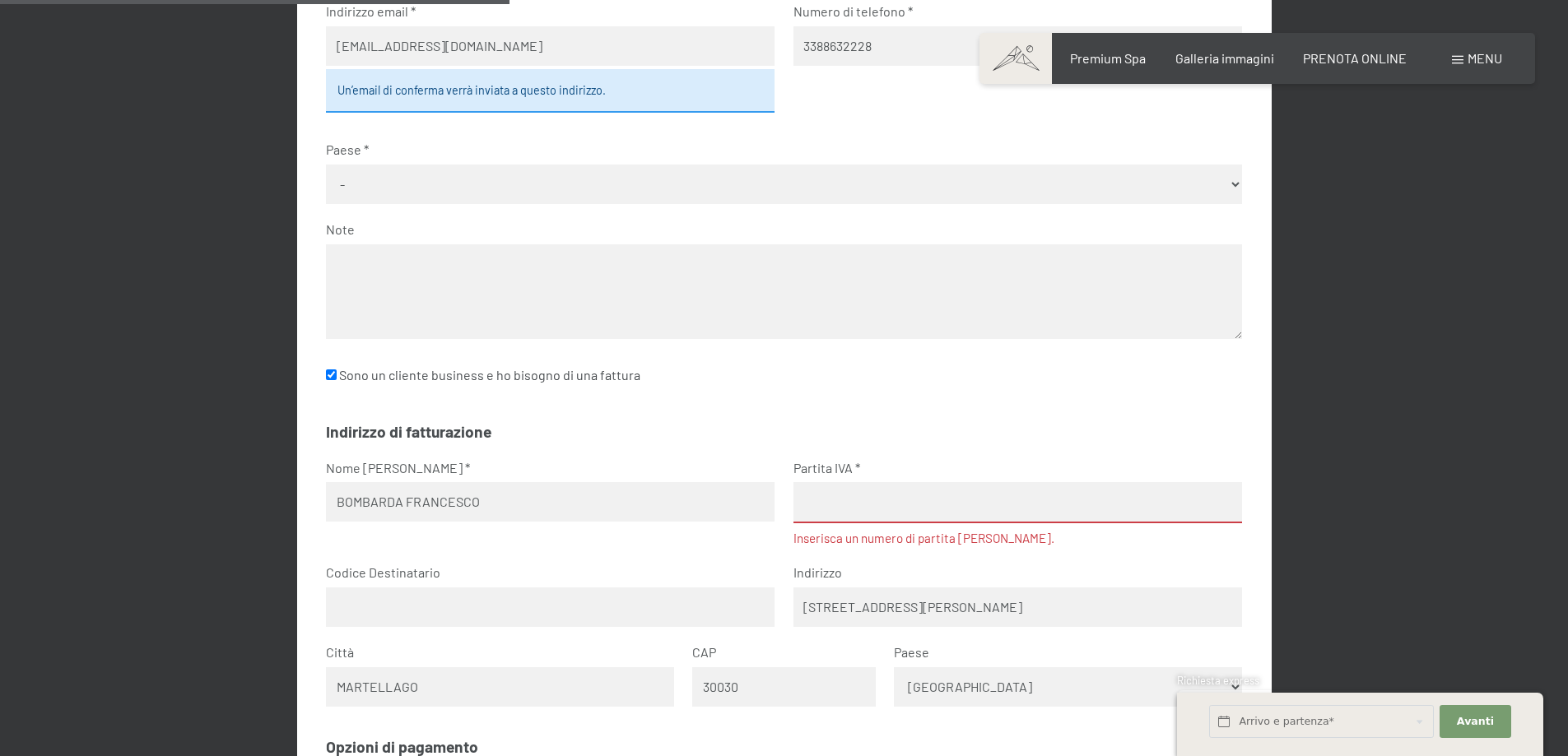
click at [401, 611] on input "text" at bounding box center [550, 607] width 448 height 39
paste input "M5UXCR1"
type input "M5UXCR1"
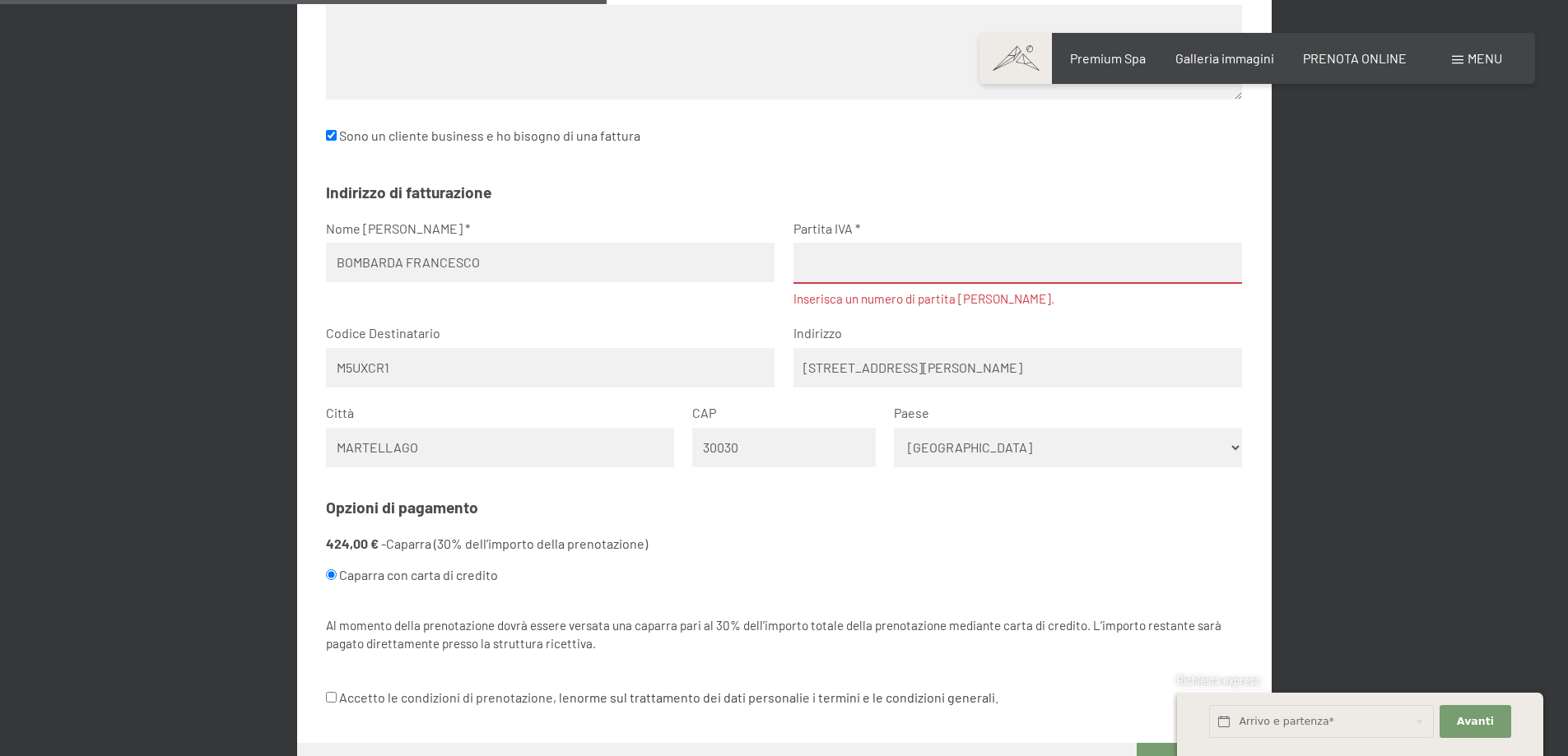
scroll to position [982, 0]
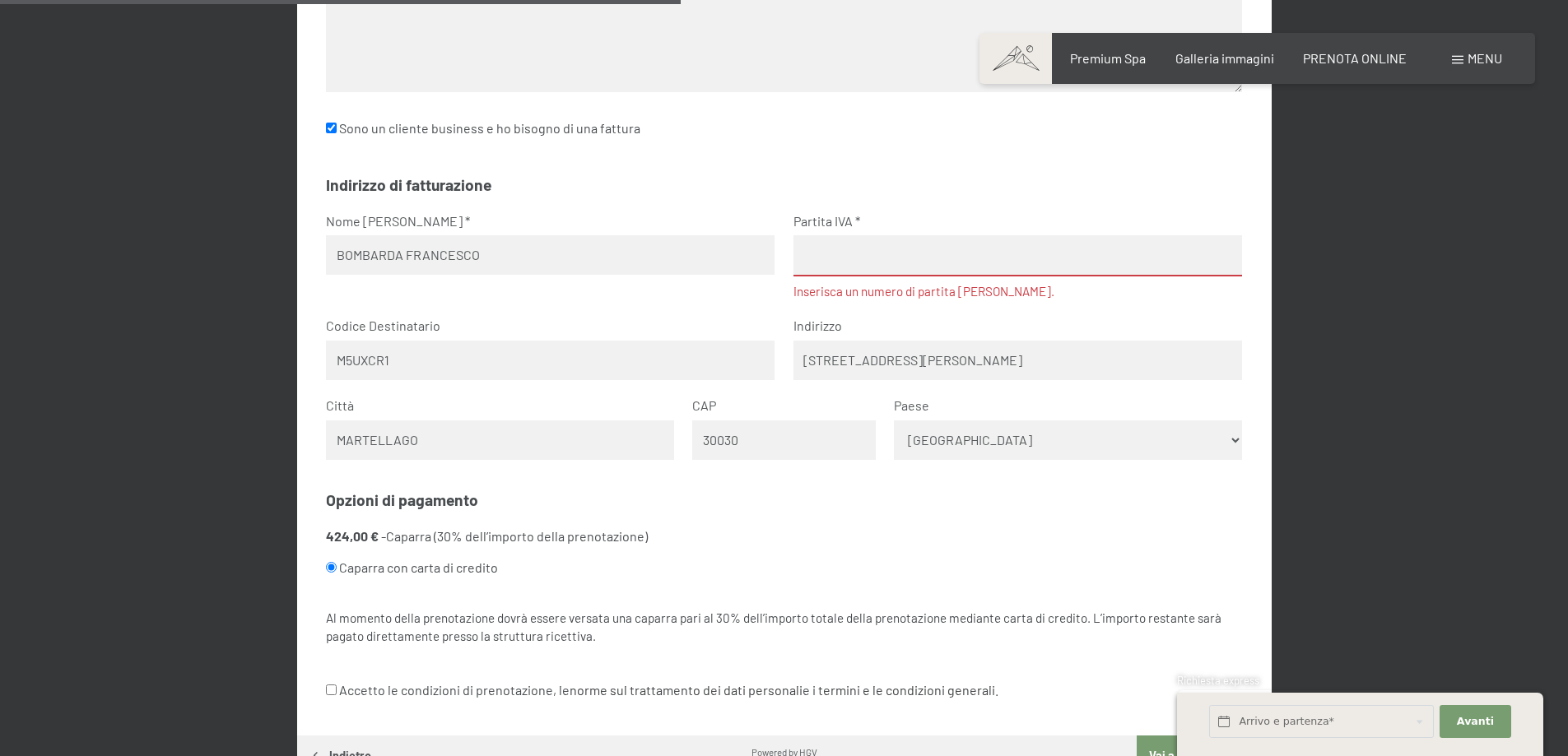
click at [825, 260] on input "text" at bounding box center [1017, 255] width 448 height 41
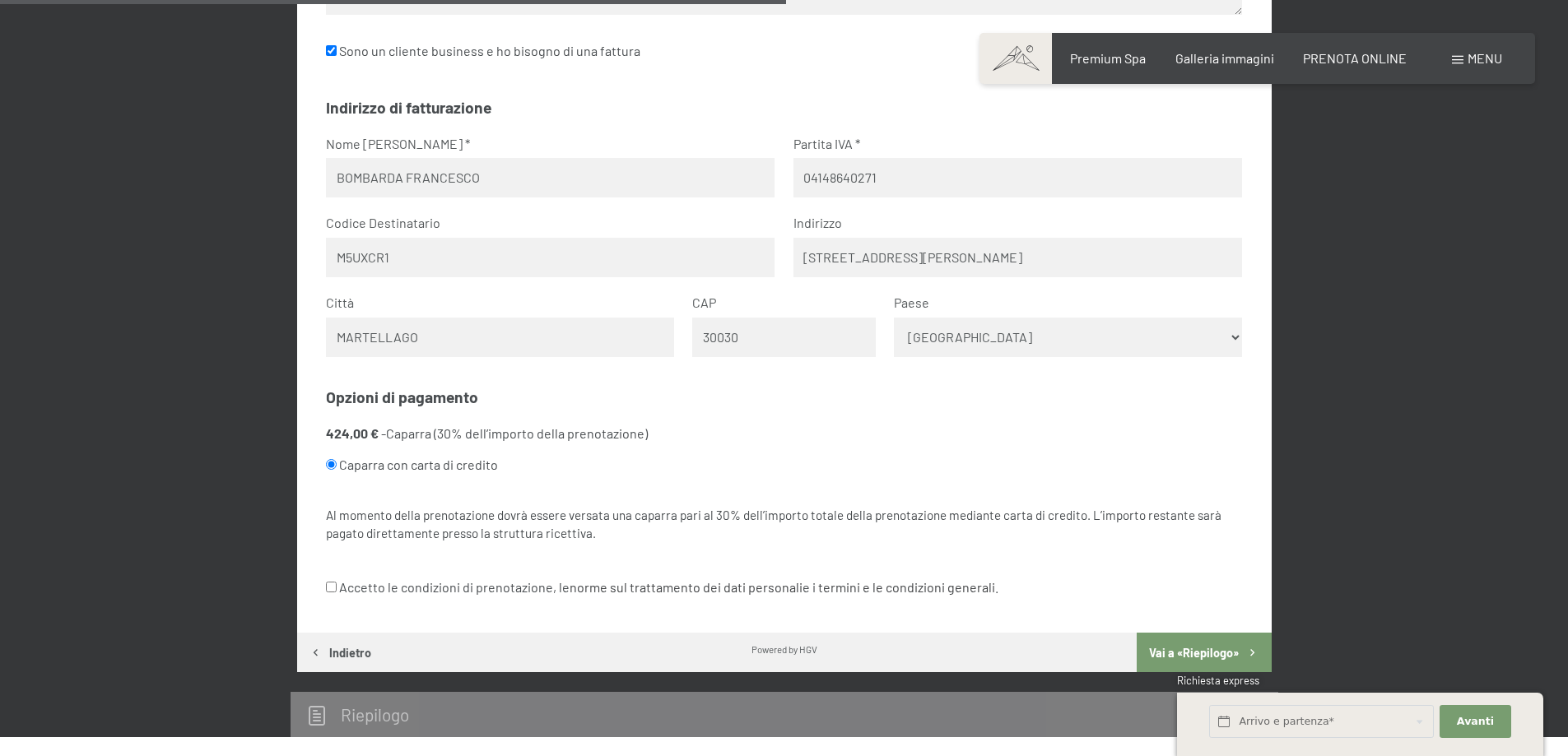
scroll to position [1147, 0]
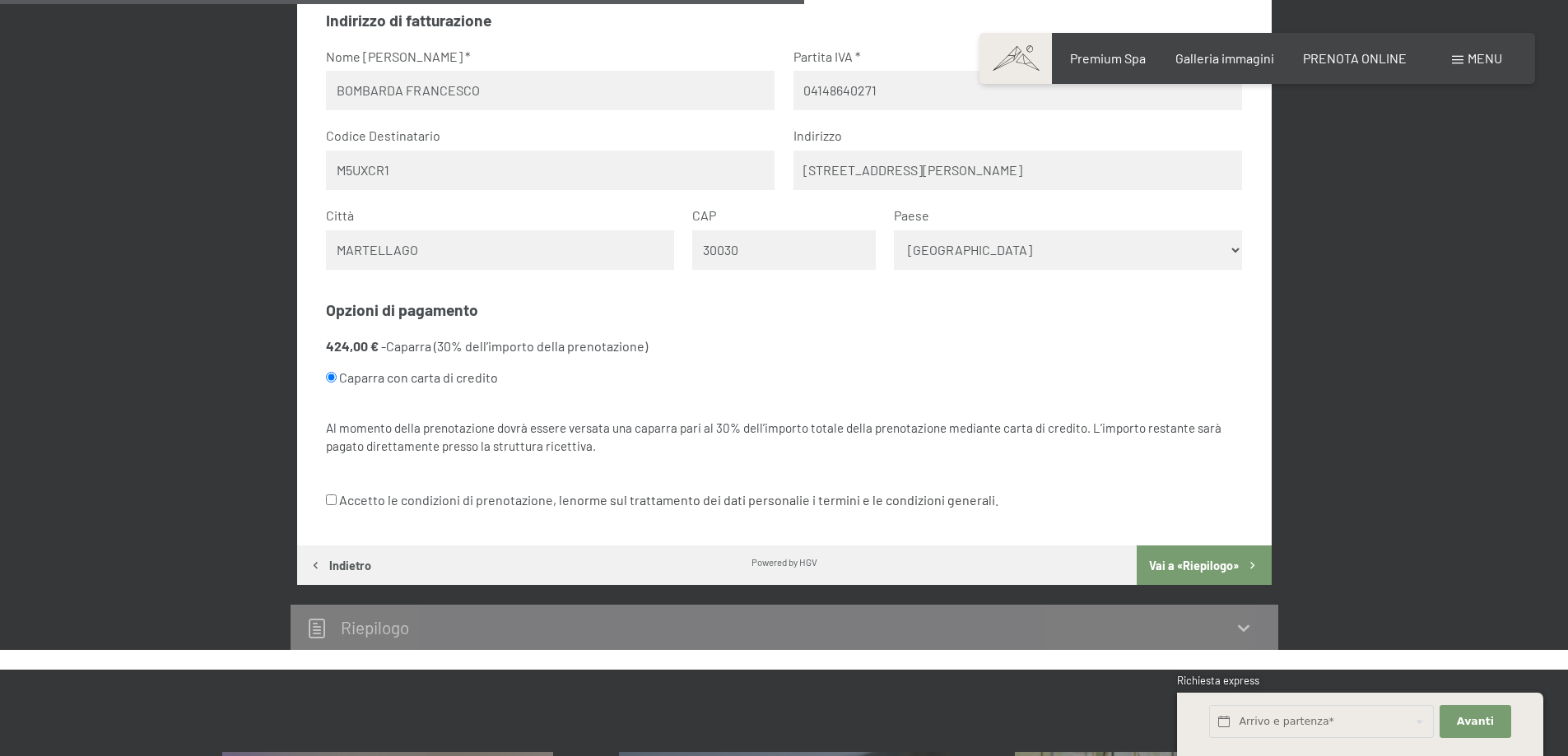
type input "04148640271"
click at [332, 498] on input "Accetto le condizioni di prenotazione, le norme sul trattamento dei dati person…" at bounding box center [331, 500] width 11 height 11
checkbox input "true"
click at [1212, 571] on button "Vai a «Riepilogo»" at bounding box center [1204, 565] width 134 height 39
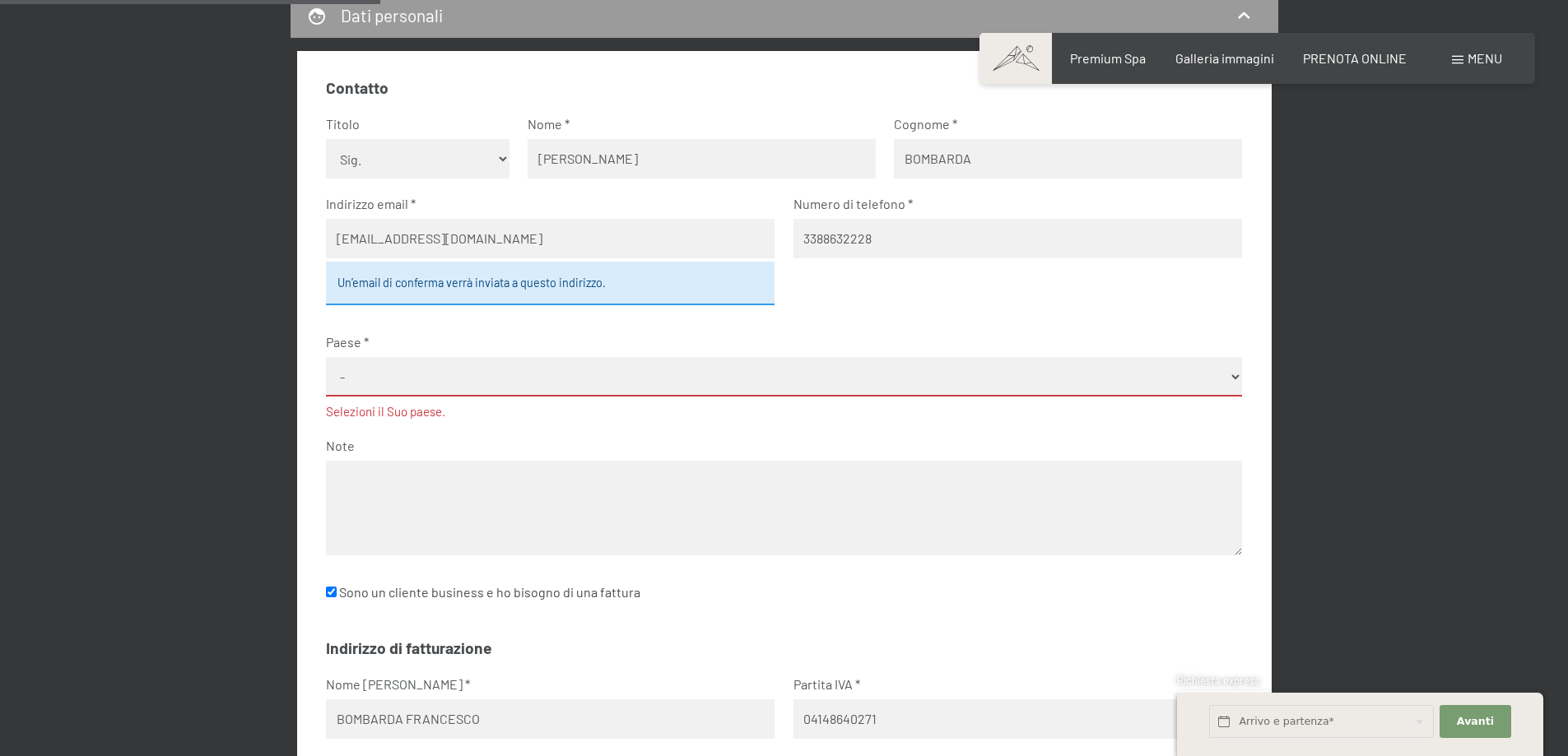
scroll to position [542, 0]
click at [1182, 381] on select "- [GEOGRAPHIC_DATA] [GEOGRAPHIC_DATA] [GEOGRAPHIC_DATA] [GEOGRAPHIC_DATA] [GEOG…" at bounding box center [784, 378] width 916 height 40
select select "ITA"
click at [326, 358] on select "- [GEOGRAPHIC_DATA] [GEOGRAPHIC_DATA] [GEOGRAPHIC_DATA] [GEOGRAPHIC_DATA] [GEOG…" at bounding box center [784, 378] width 916 height 40
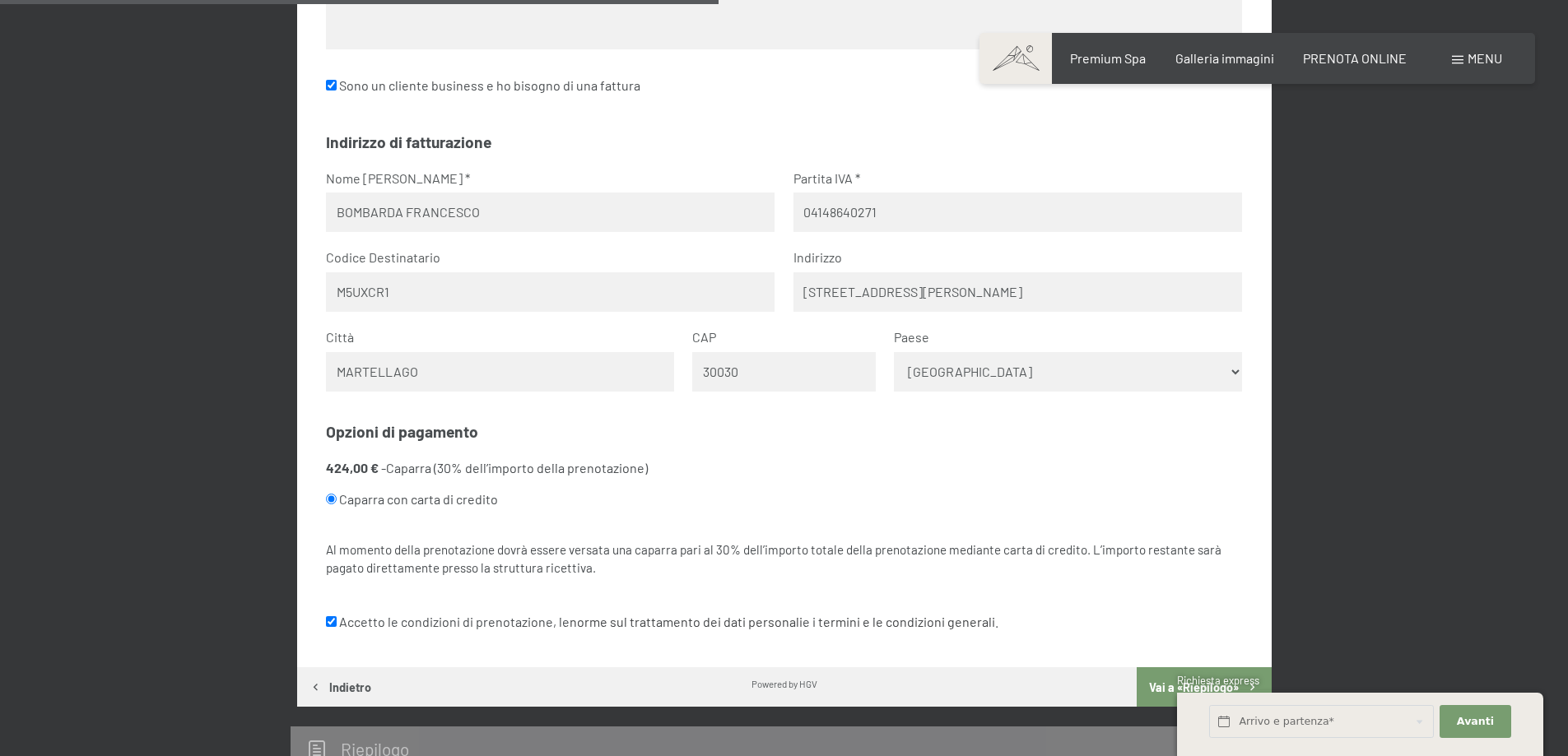
scroll to position [1035, 0]
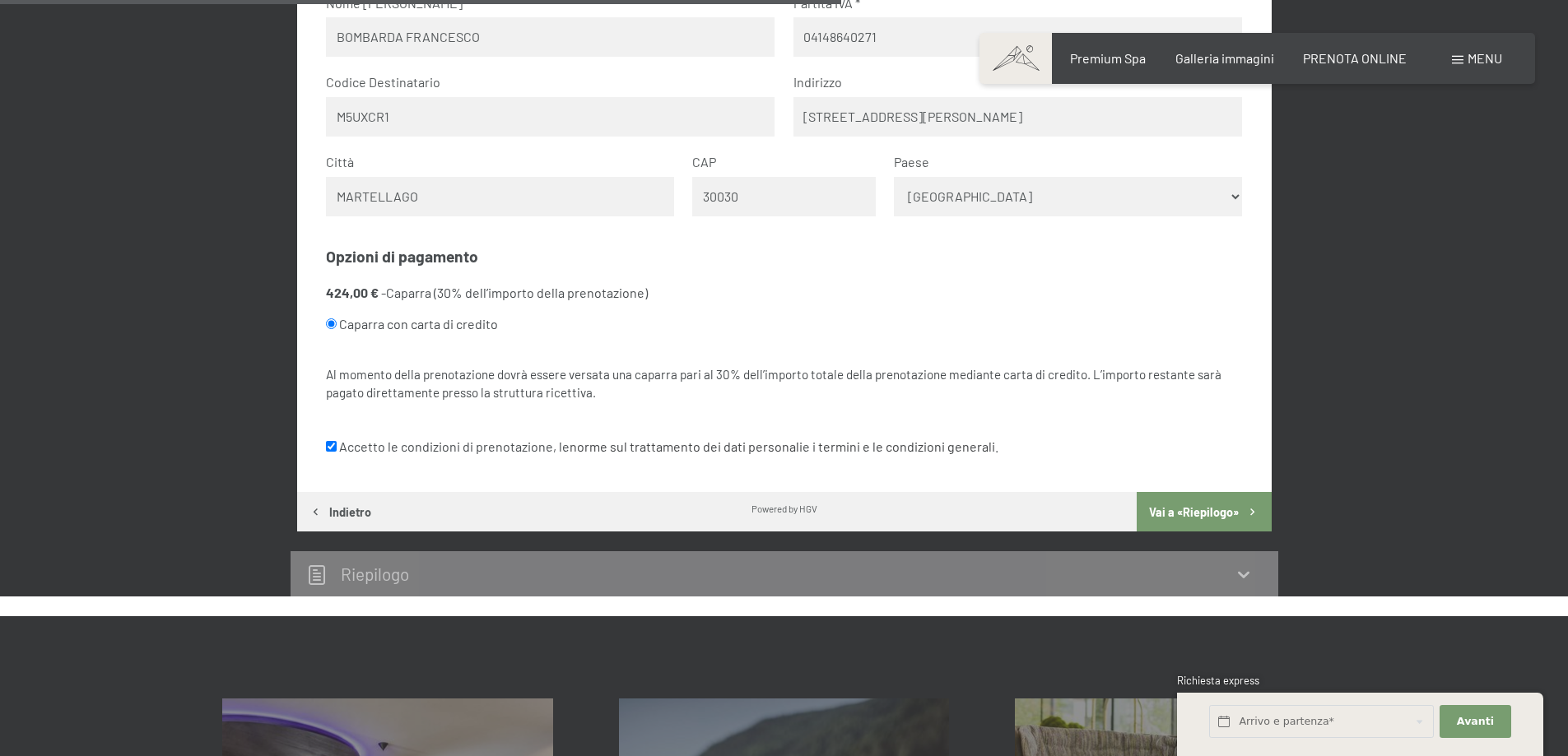
click at [1189, 514] on button "Vai a «Riepilogo»" at bounding box center [1204, 511] width 134 height 39
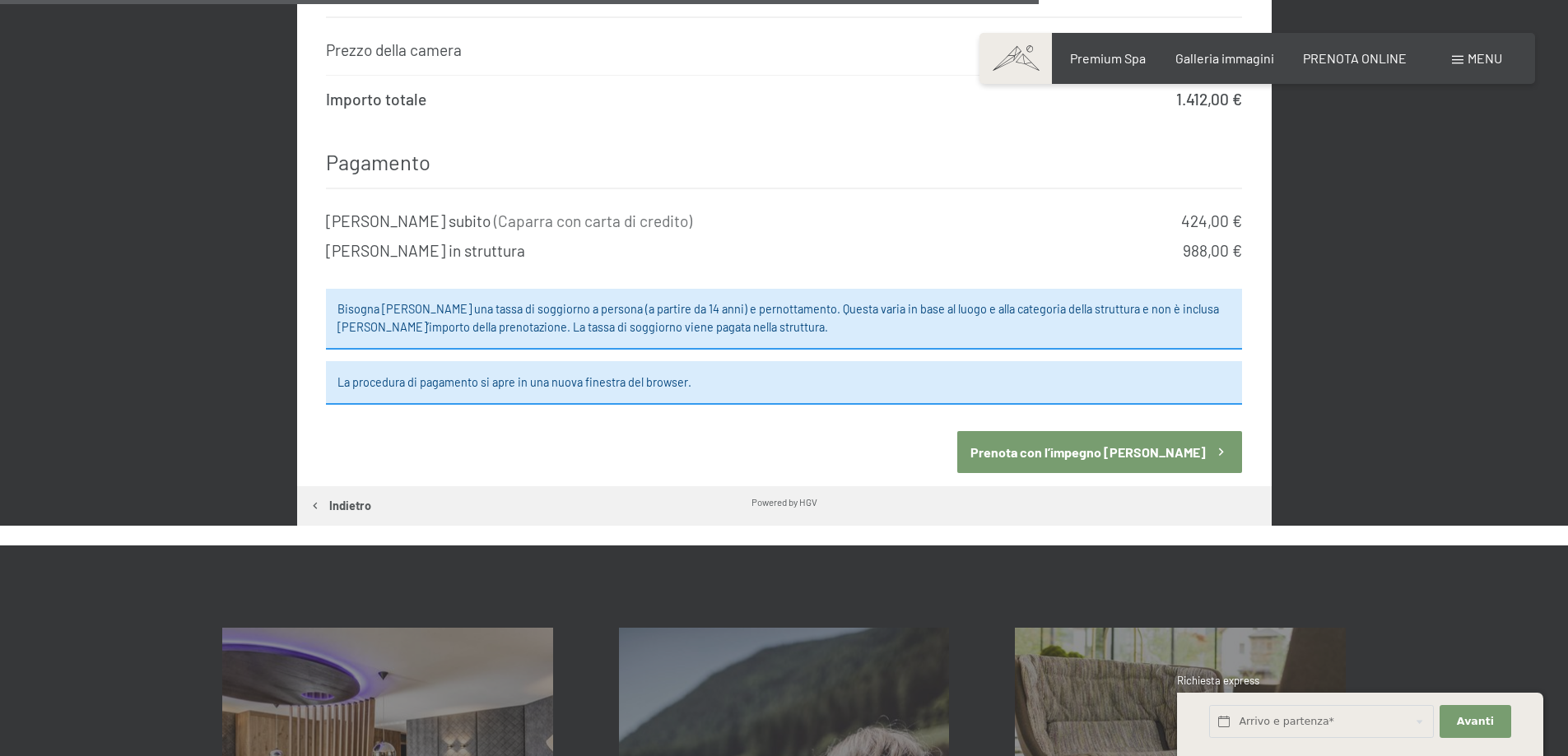
scroll to position [1804, 0]
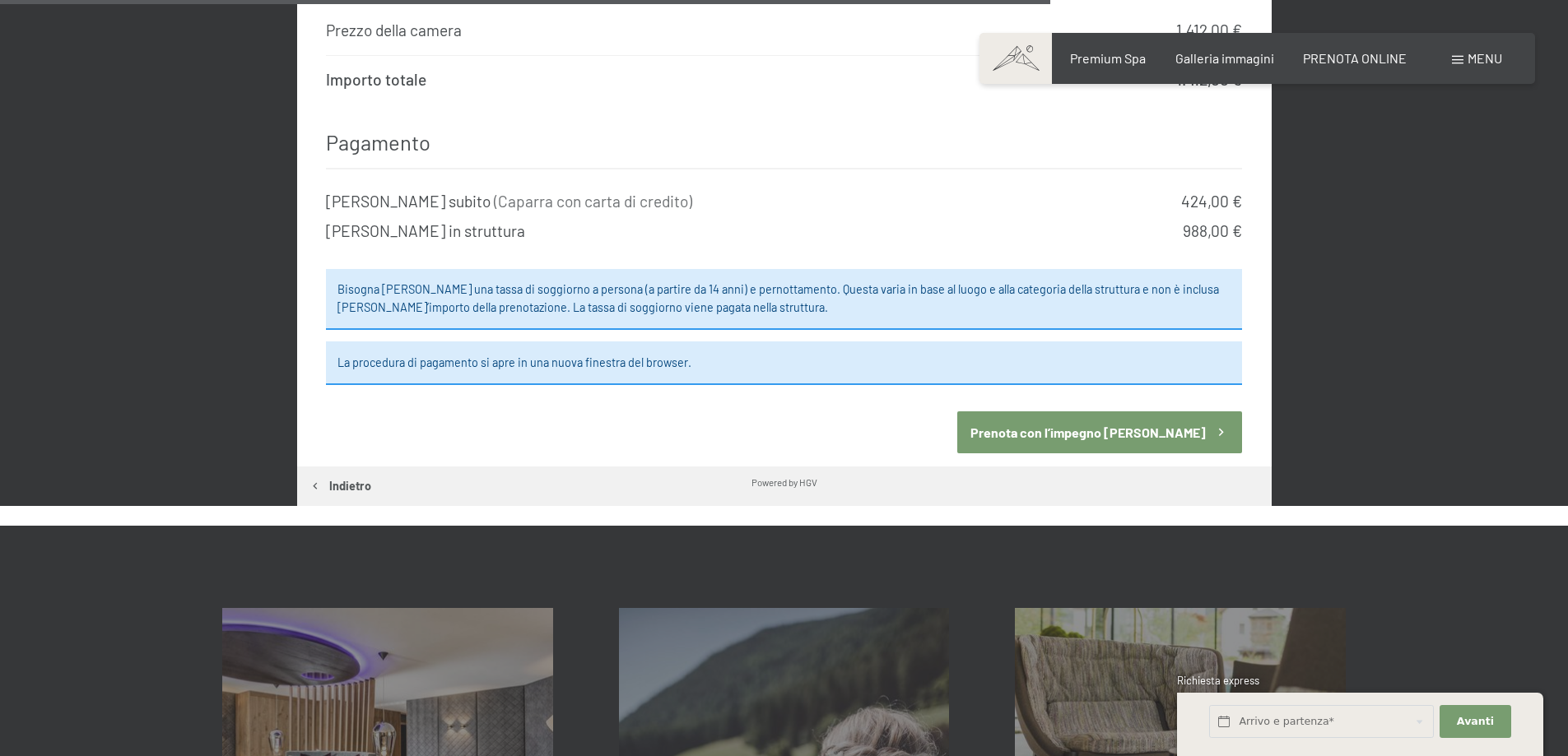
click at [1126, 412] on button "Prenota con l’impegno [PERSON_NAME]" at bounding box center [1100, 433] width 285 height 42
